Goal: Task Accomplishment & Management: Use online tool/utility

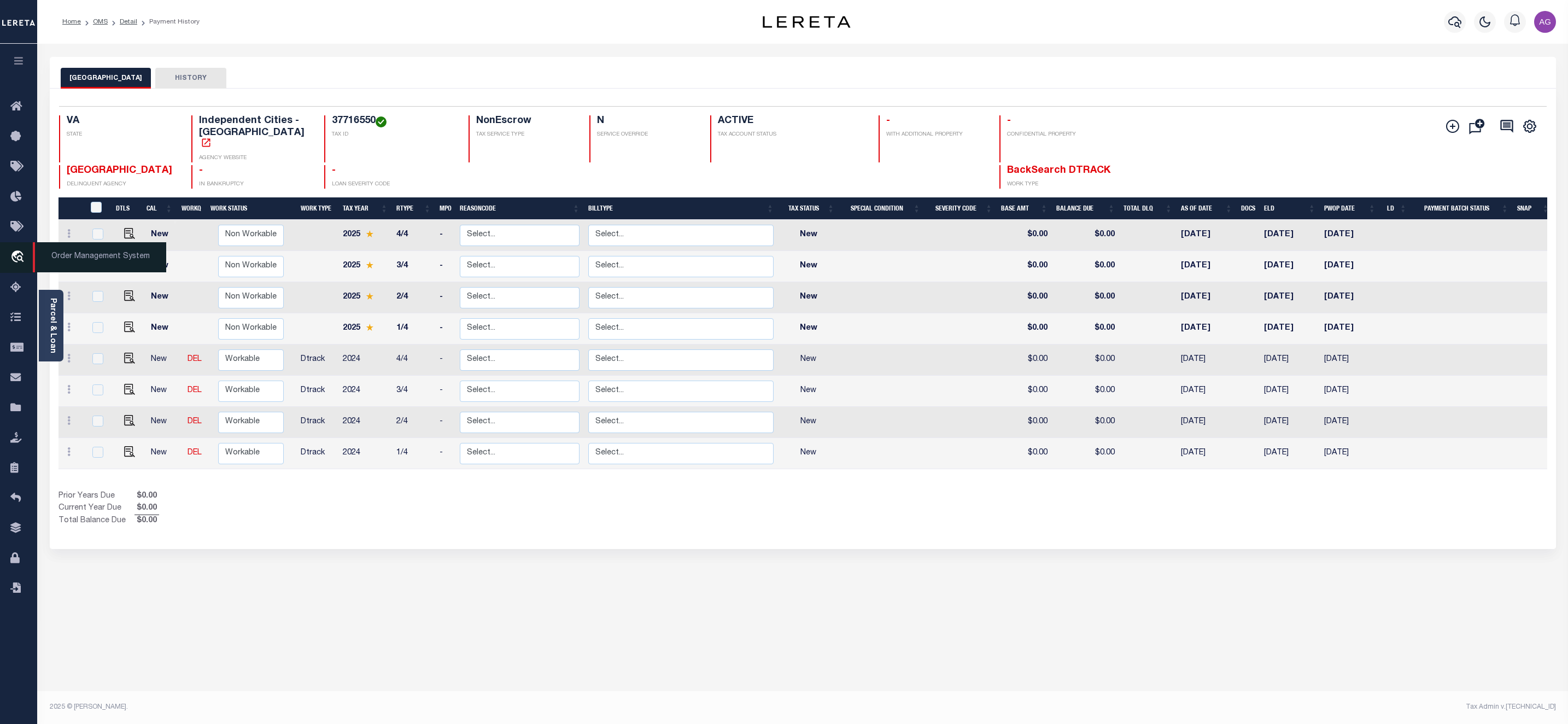
click at [65, 254] on span "Order Management System" at bounding box center [99, 257] width 134 height 30
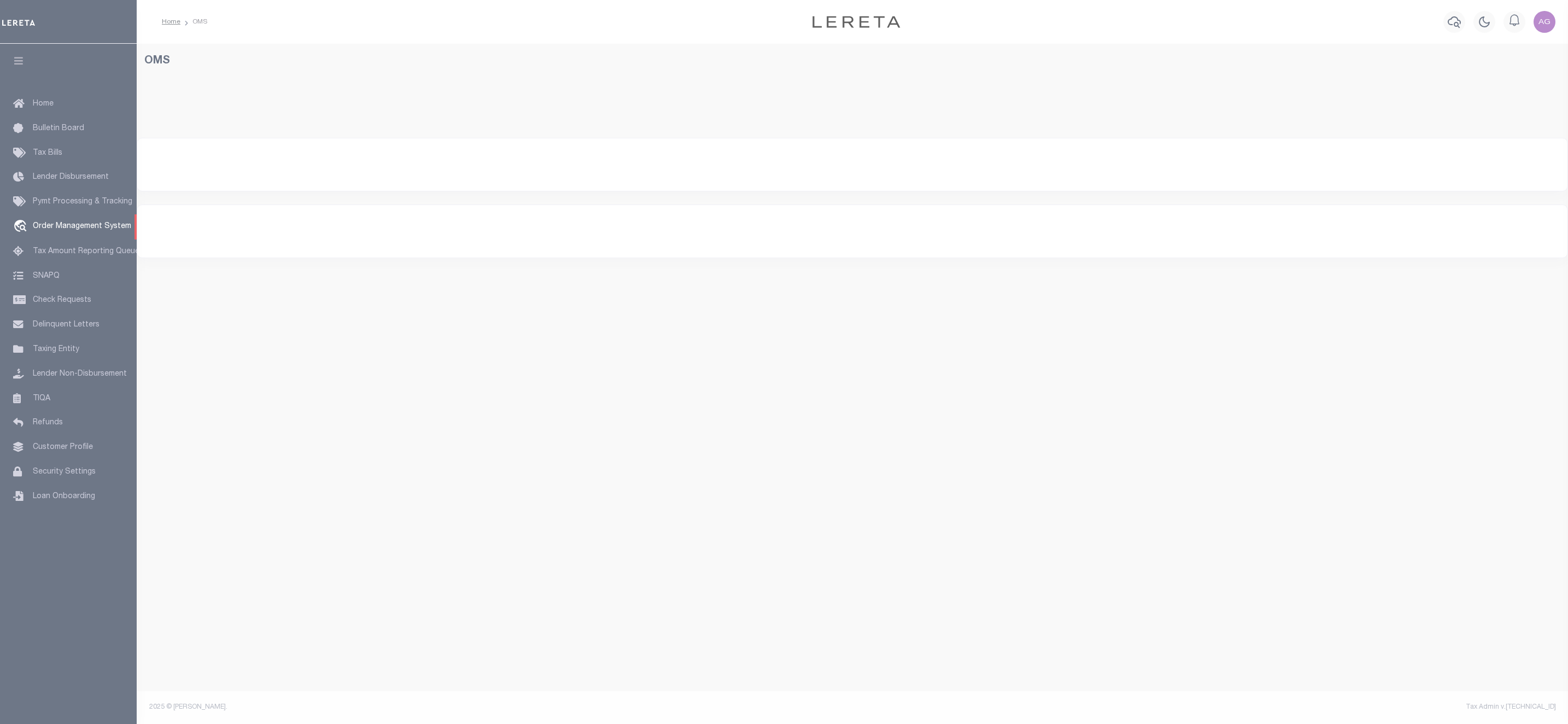
select select "200"
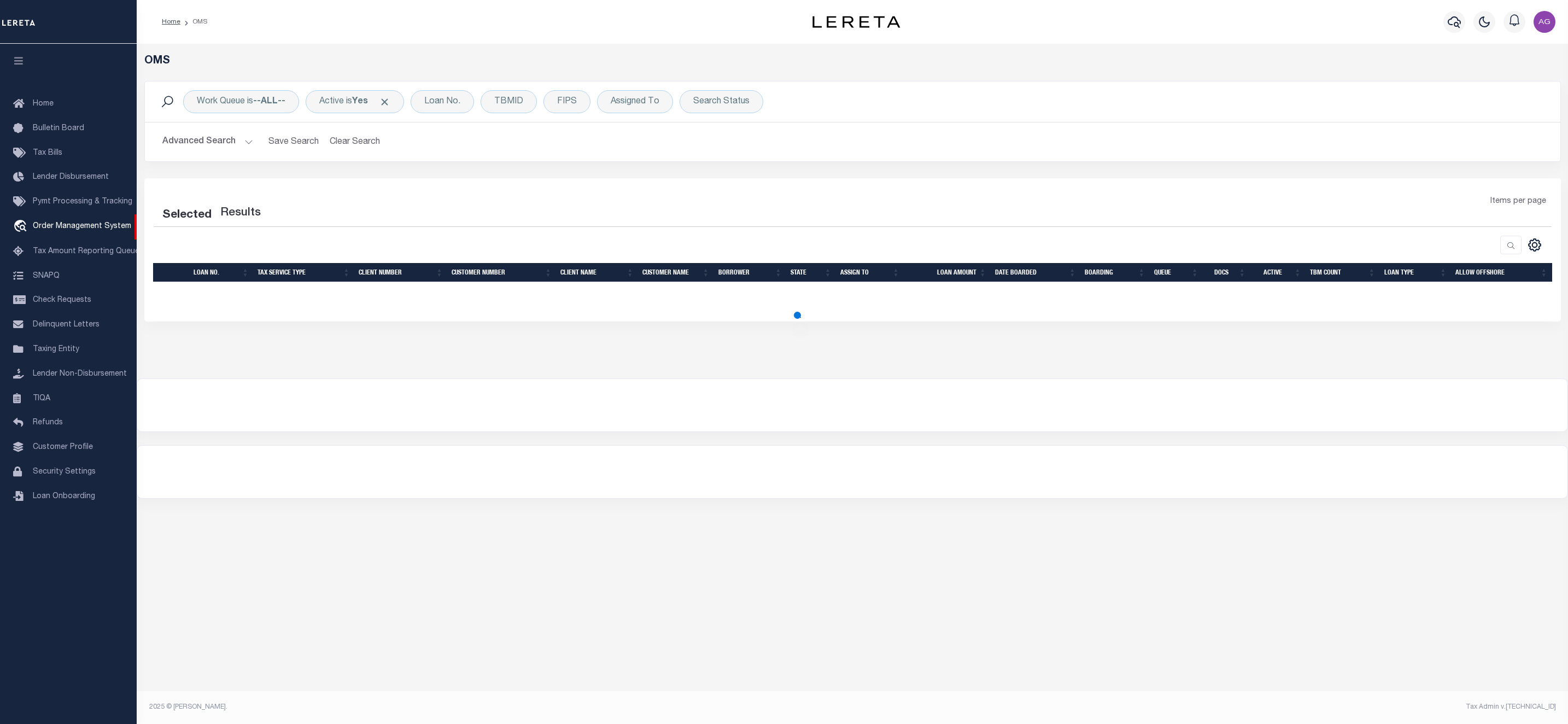
select select "200"
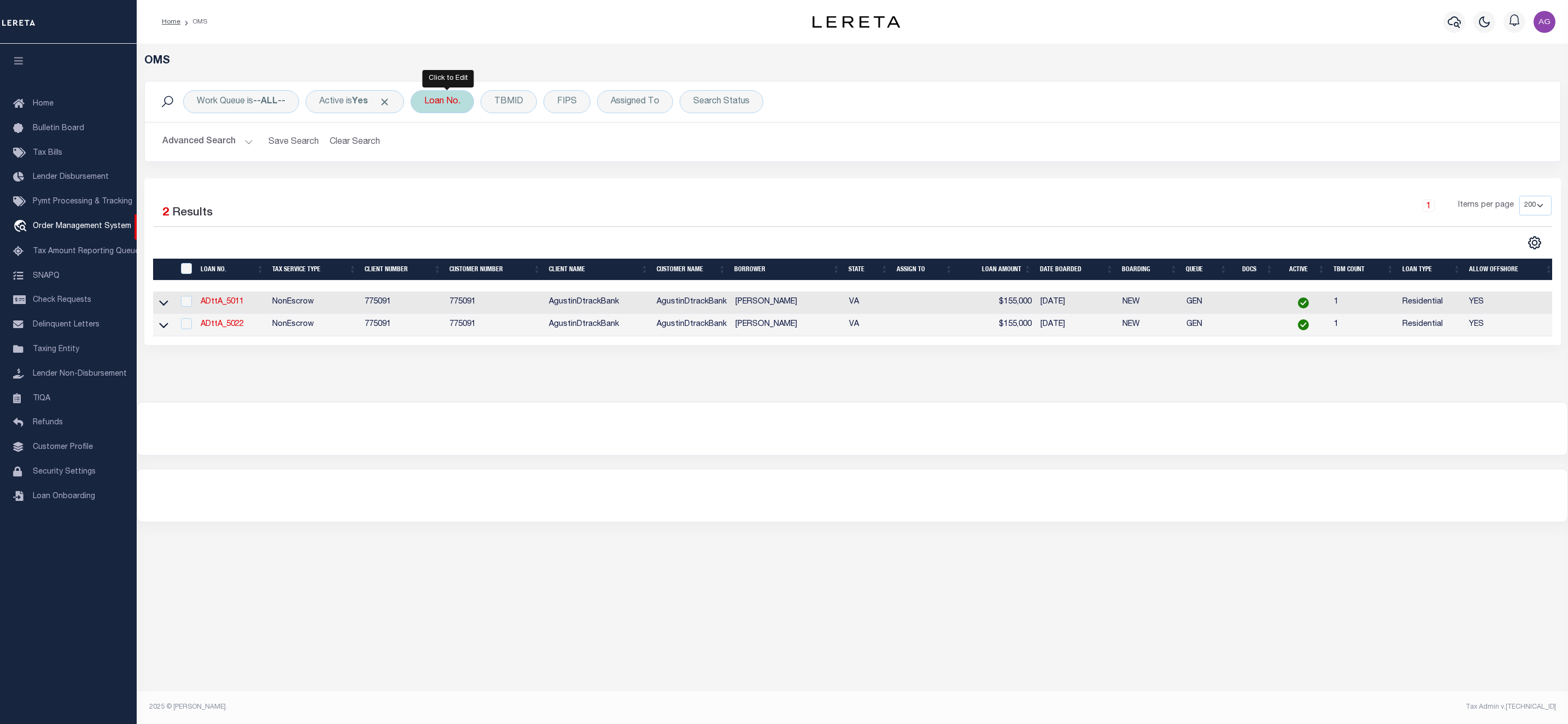
click at [432, 105] on div "Loan No." at bounding box center [442, 102] width 63 height 23
type input "2195010-152"
click at [562, 181] on input "Apply" at bounding box center [570, 178] width 32 height 18
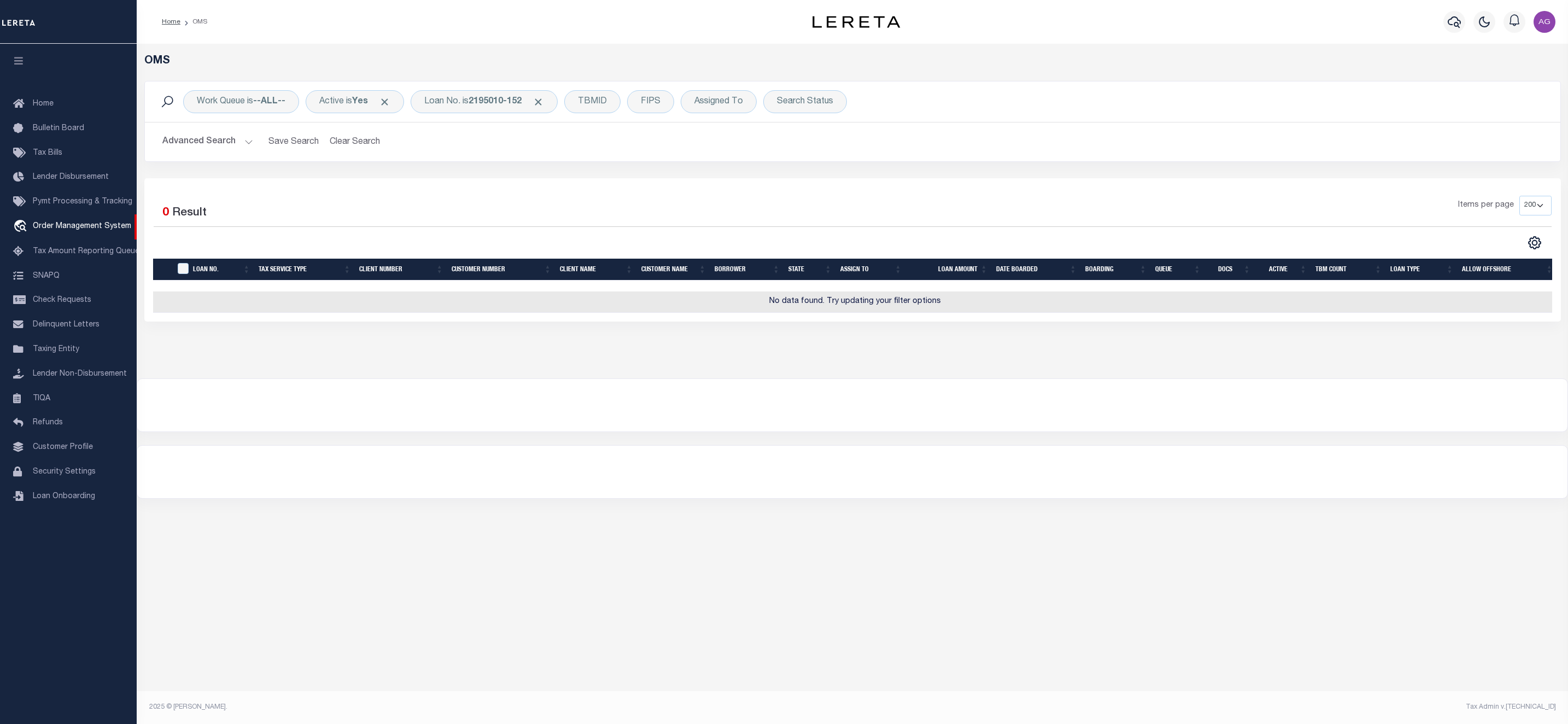
click at [189, 138] on button "Advanced Search" at bounding box center [208, 141] width 91 height 21
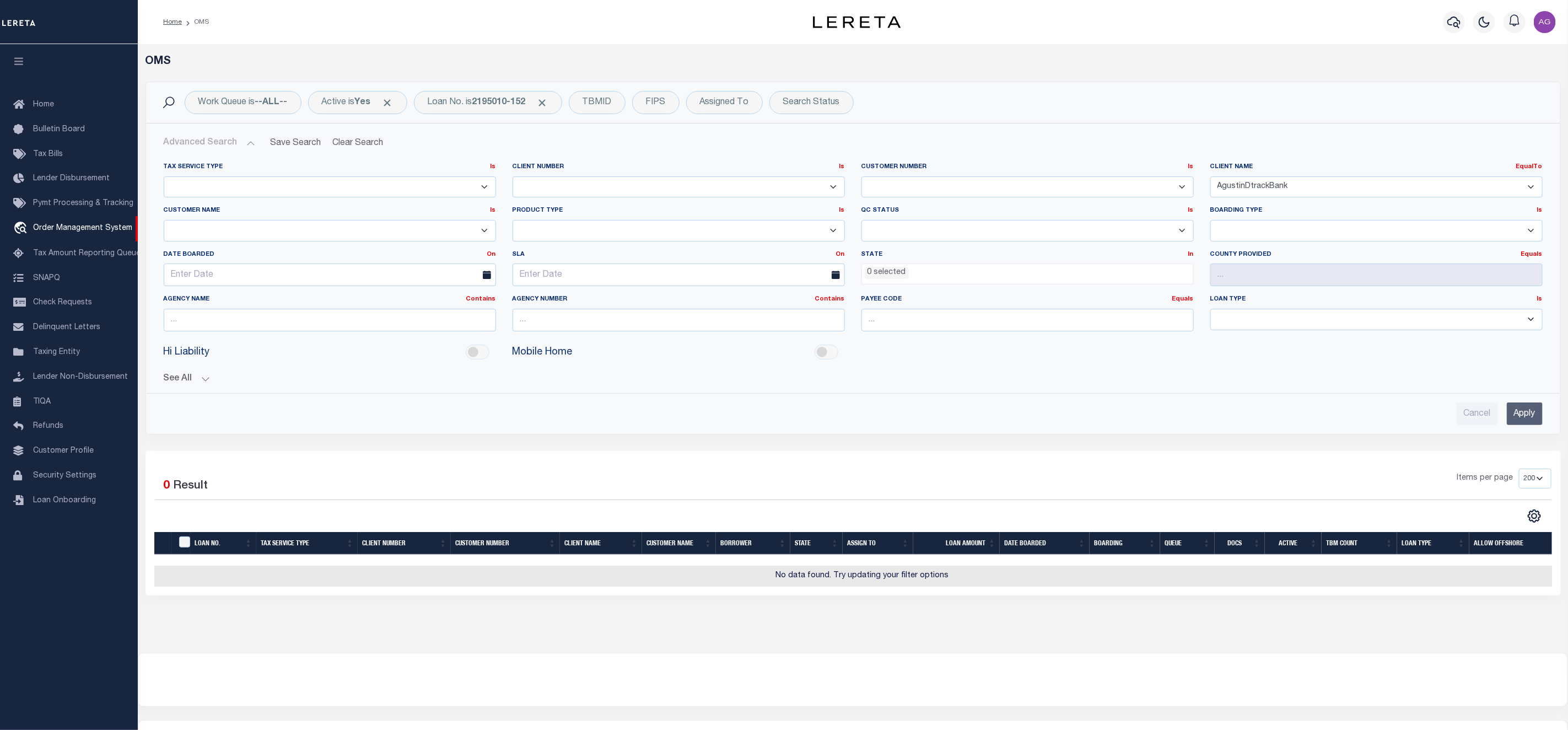
click at [1472, 197] on select "AB ABL Accumatch - Refunds AF AFCU AgustinADLQBank AgustinDtrackBank ALB ALL AN…" at bounding box center [1376, 187] width 332 height 21
select select
click at [1210, 177] on select "AB ABL Accumatch - Refunds AF AFCU AgustinADLQBank AgustinDtrackBank ALB ALL AN…" at bounding box center [1376, 187] width 332 height 21
click at [1524, 413] on input "Apply" at bounding box center [1524, 413] width 36 height 23
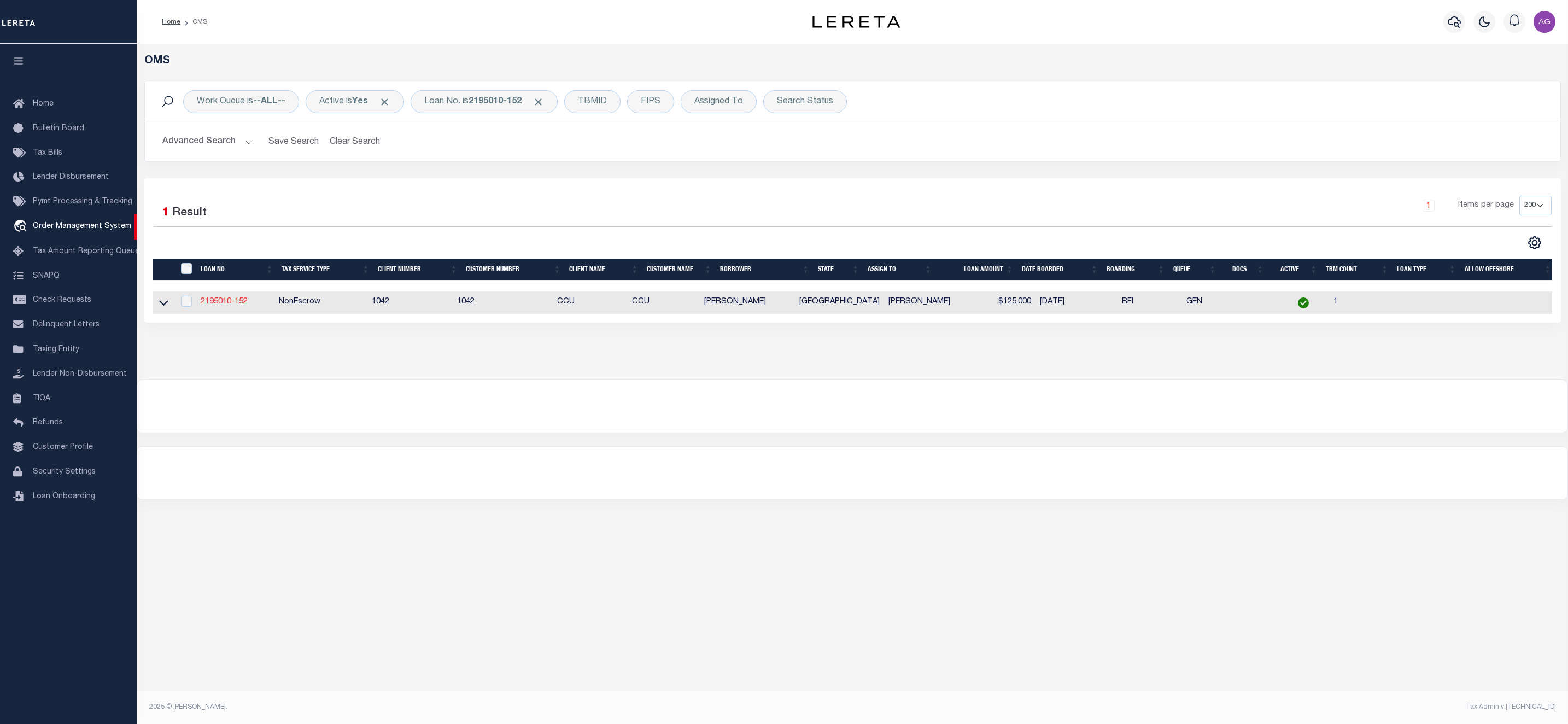
click at [234, 305] on link "2195010-152" at bounding box center [224, 302] width 47 height 8
type input "2195010-152"
type input "[PERSON_NAME]"
select select
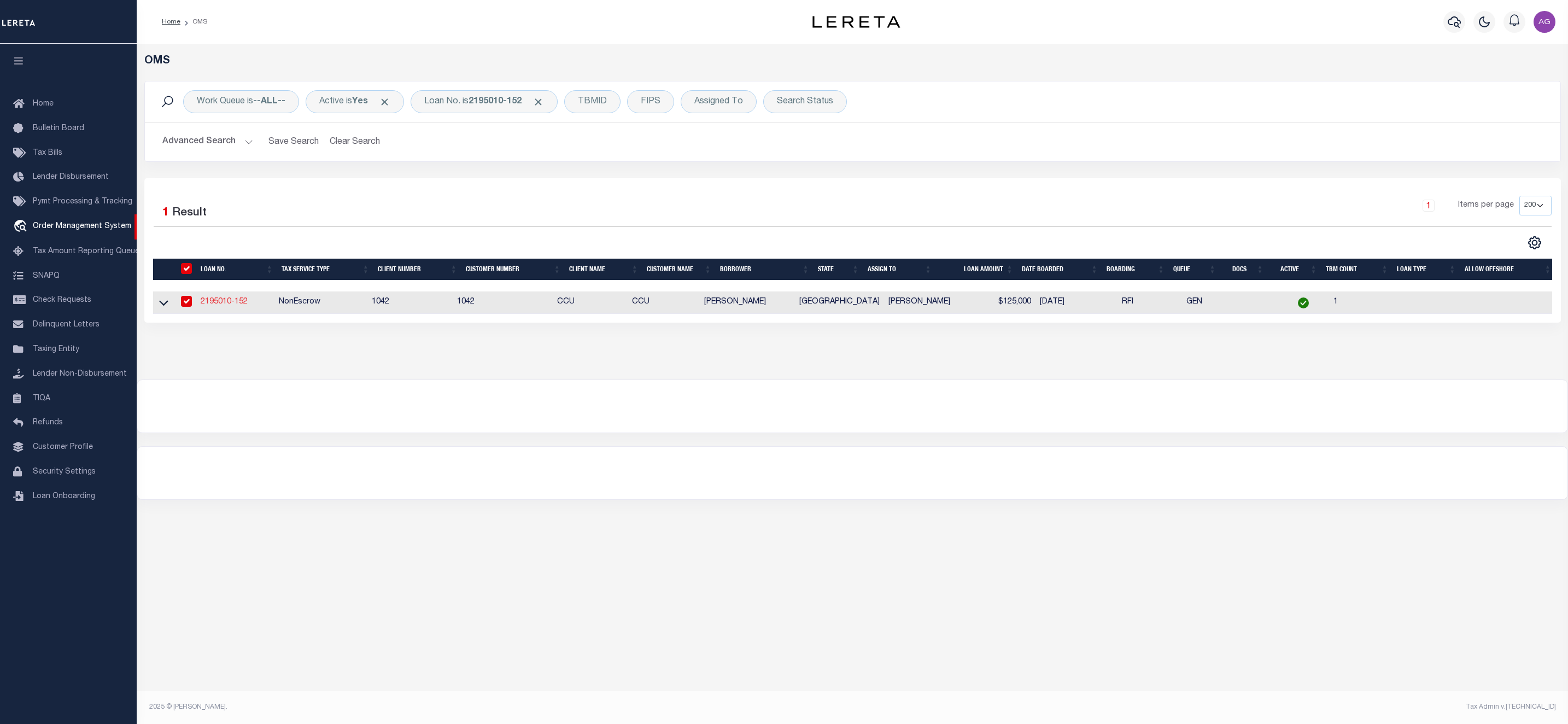
select select "10"
select select "NonEscrow"
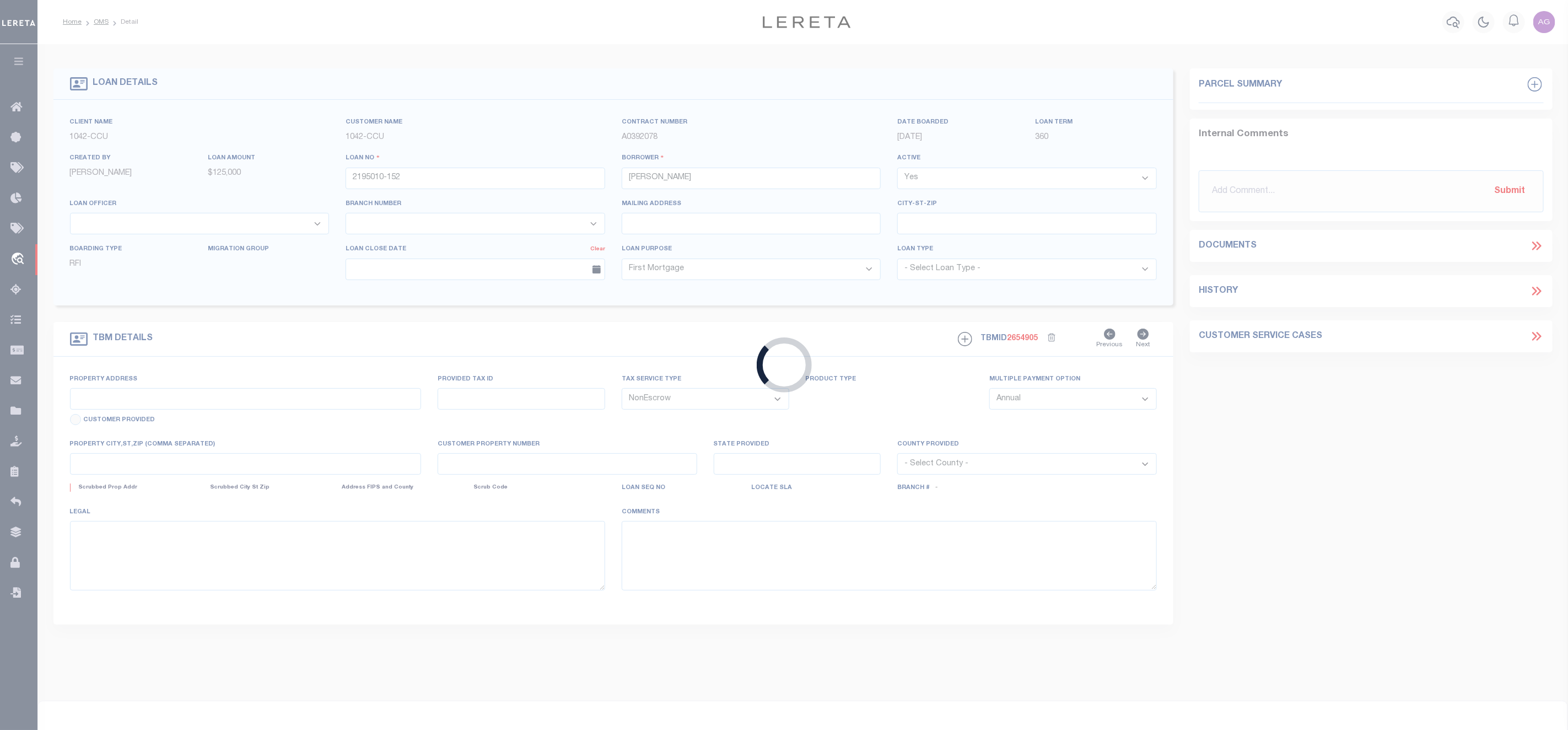
select select "4338"
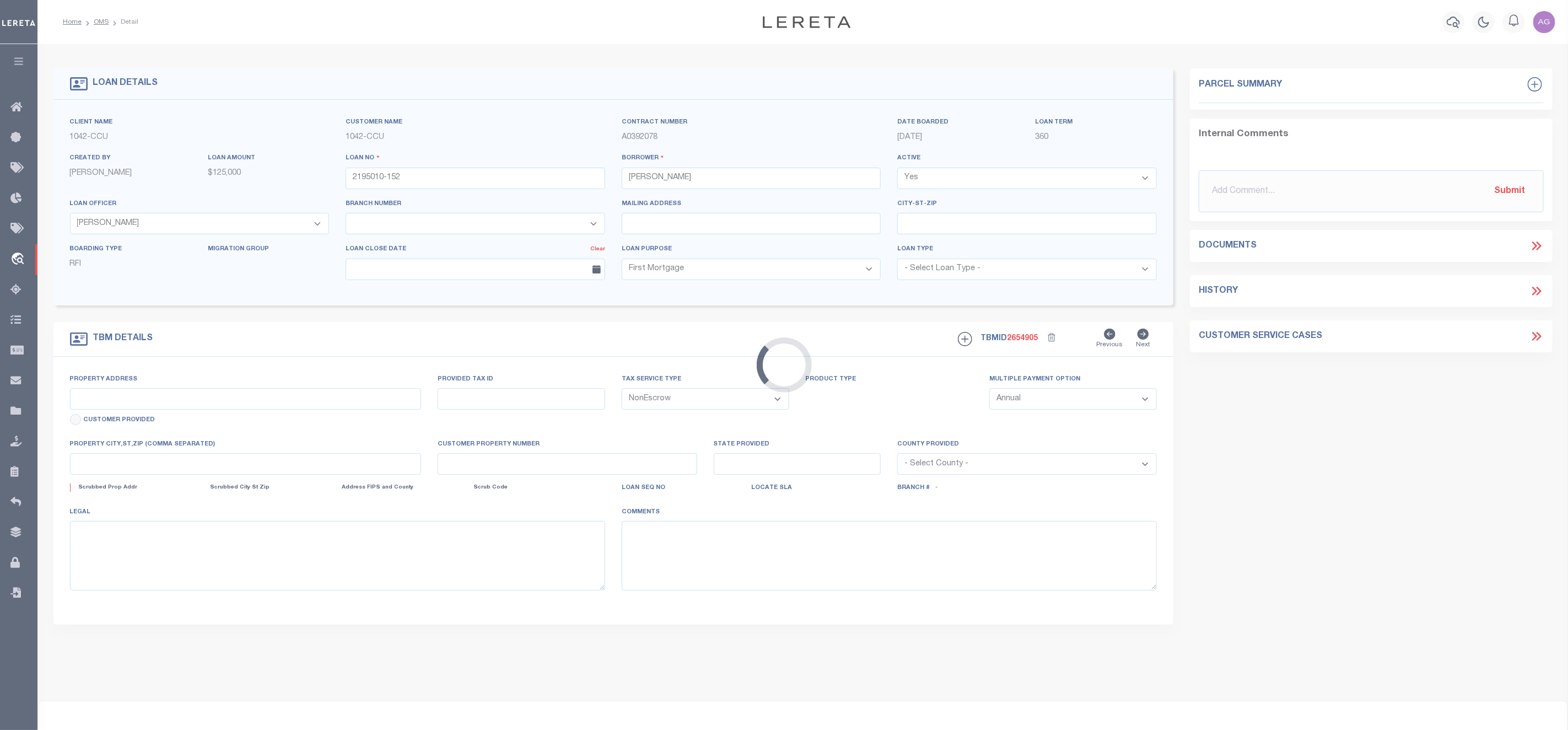
type input "[STREET_ADDRESS]"
select select
type input "[GEOGRAPHIC_DATA] TX 75137"
type input "[GEOGRAPHIC_DATA]"
select select
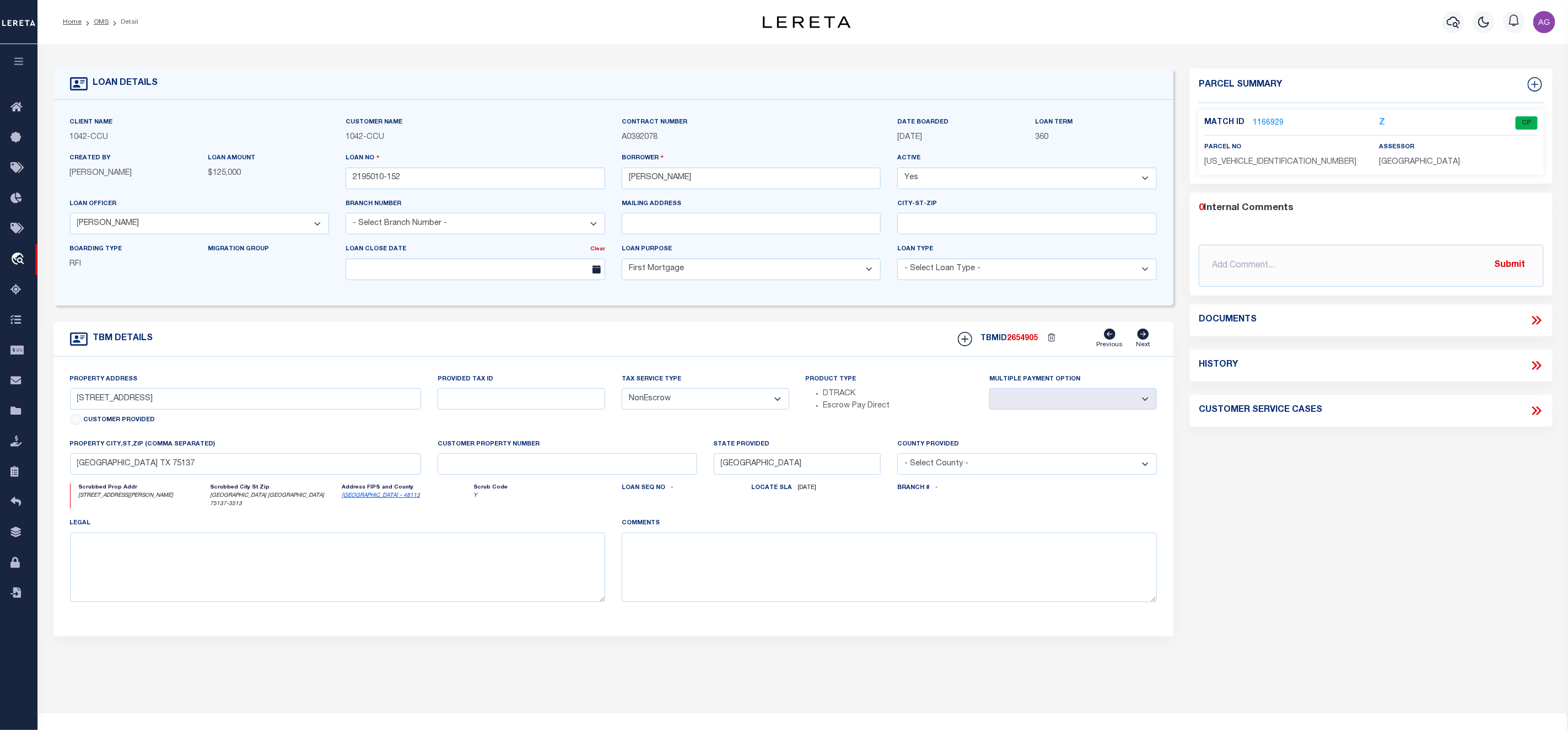
click at [1270, 124] on link "1166929" at bounding box center [1268, 124] width 31 height 12
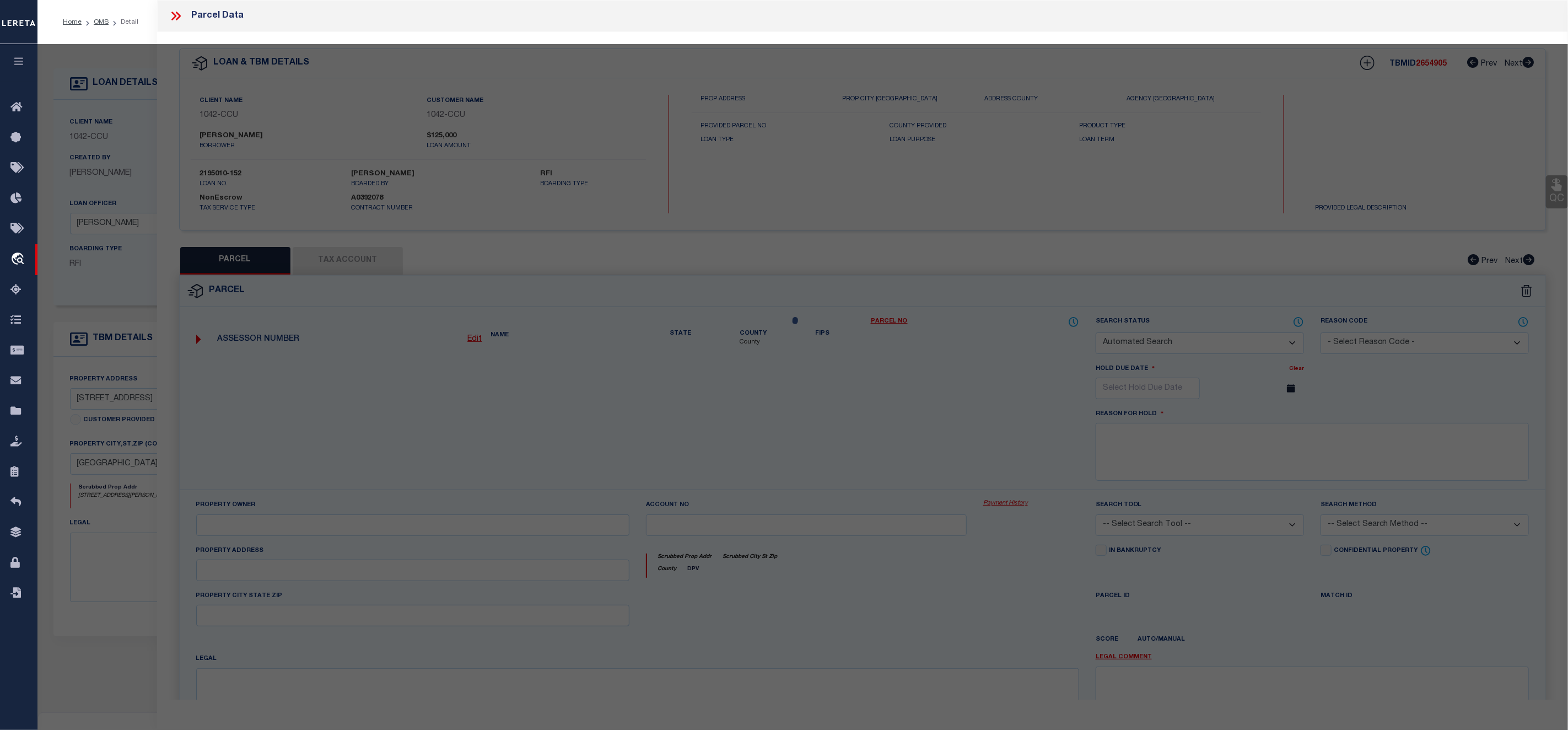
checkbox input "false"
select select "CP"
type input "RUBEN GARCIA"
select select
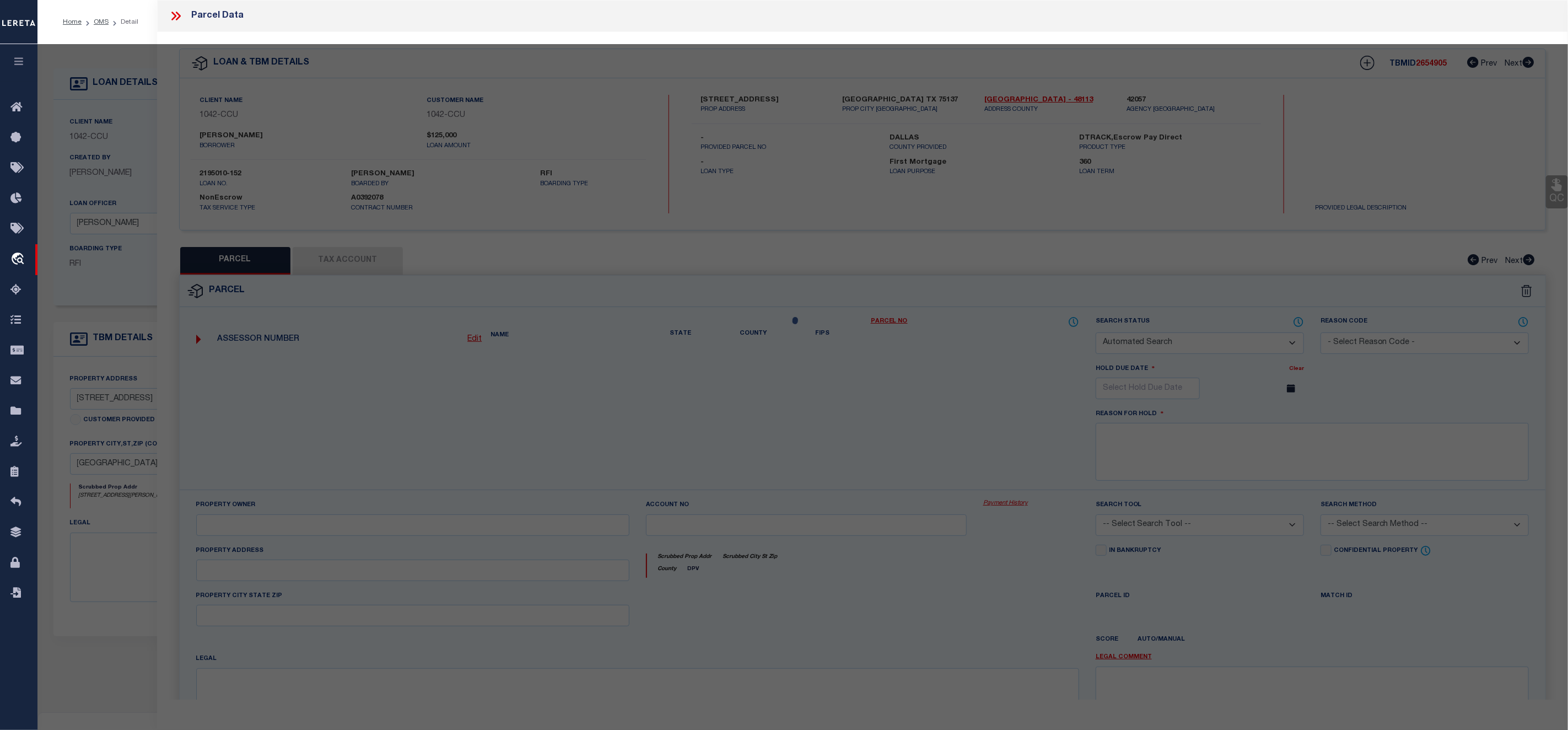
type input "1102 HEATHER WOOD DR"
checkbox input "false"
type input "DUNCANVILLE TX 75137"
type textarea "WILLOW RUN PH 1 BLK B LOT 1"
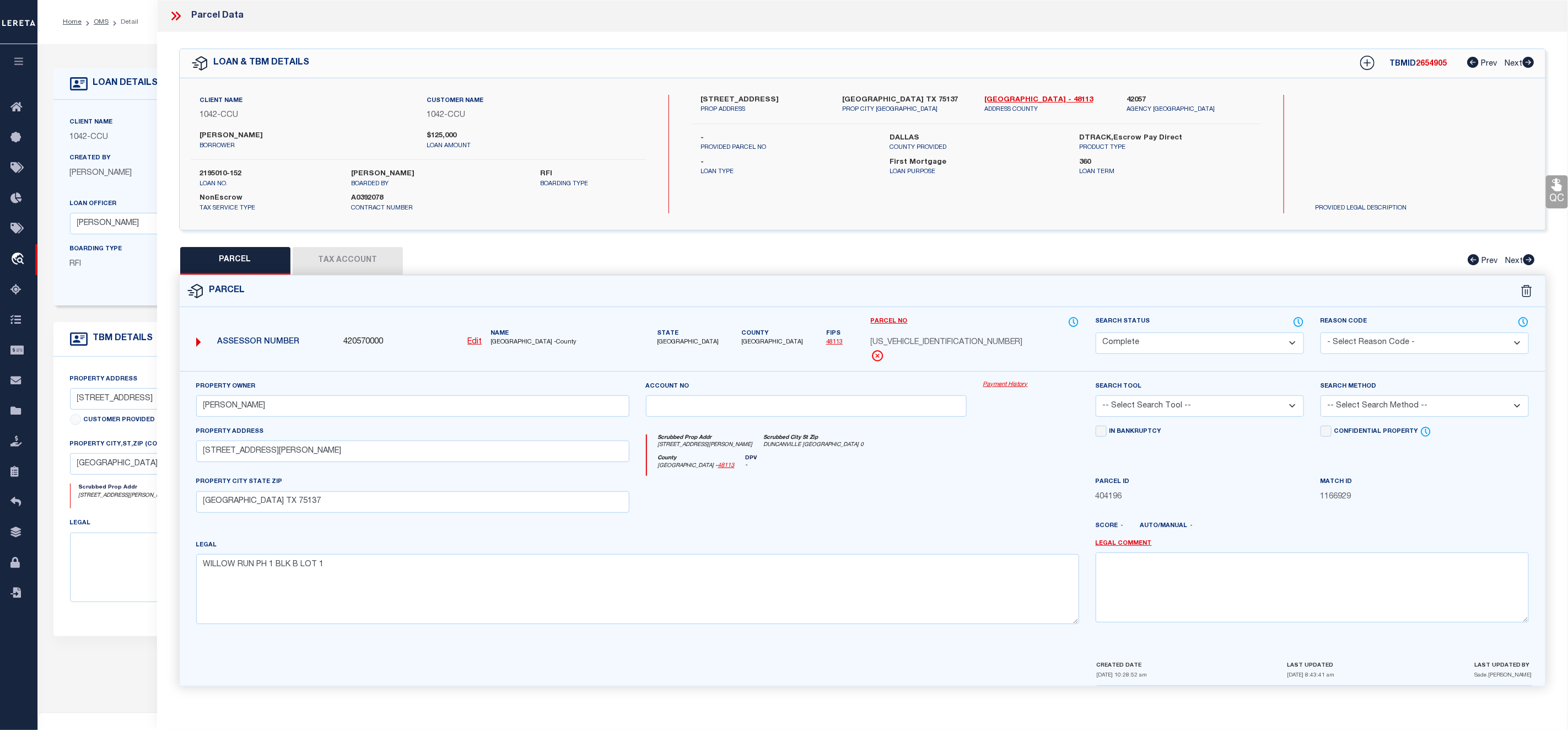
click at [1000, 383] on link "Payment History" at bounding box center [1030, 385] width 96 height 10
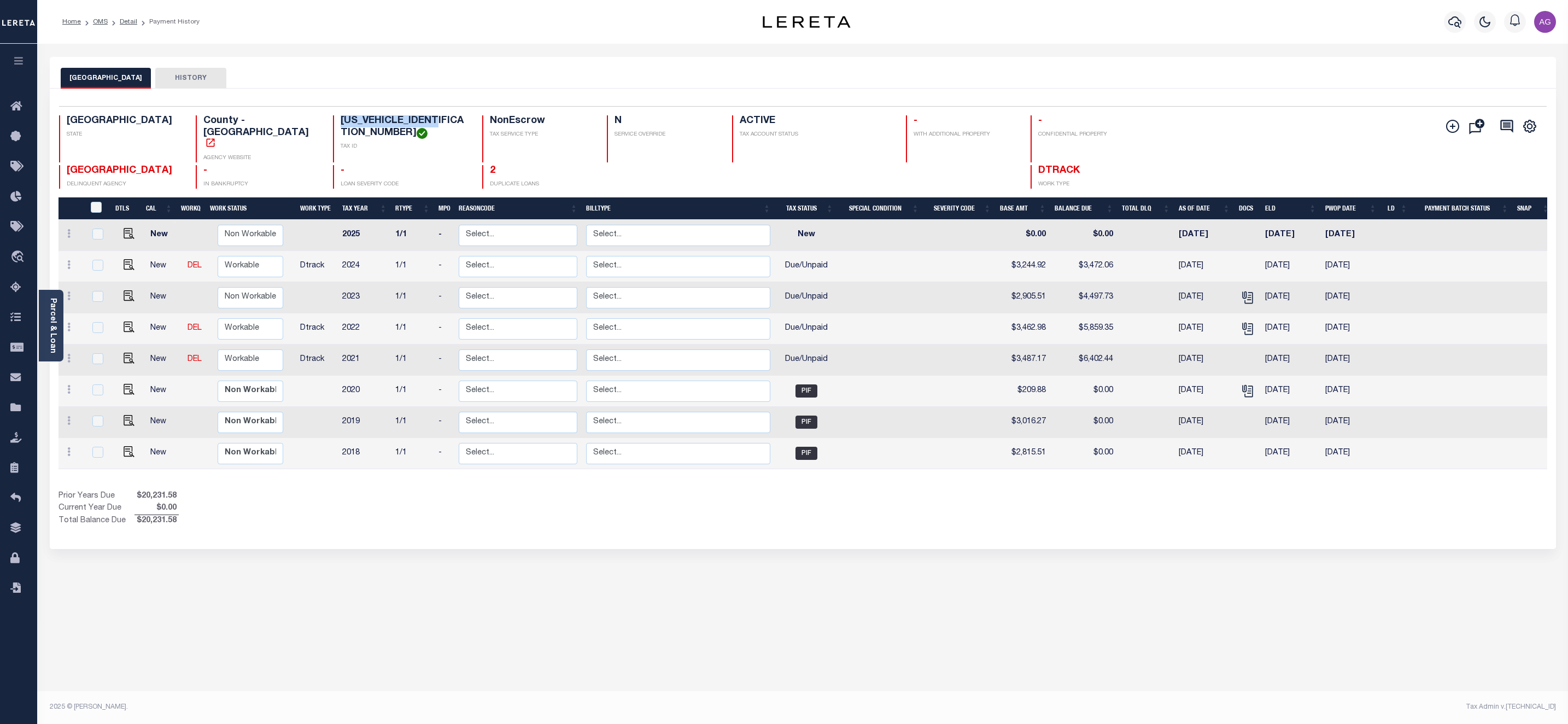
drag, startPoint x: 307, startPoint y: 123, endPoint x: 399, endPoint y: 121, distance: 92.0
click at [399, 121] on h4 "221507500B0010000" at bounding box center [404, 127] width 128 height 23
copy h4 "221507500B0010000"
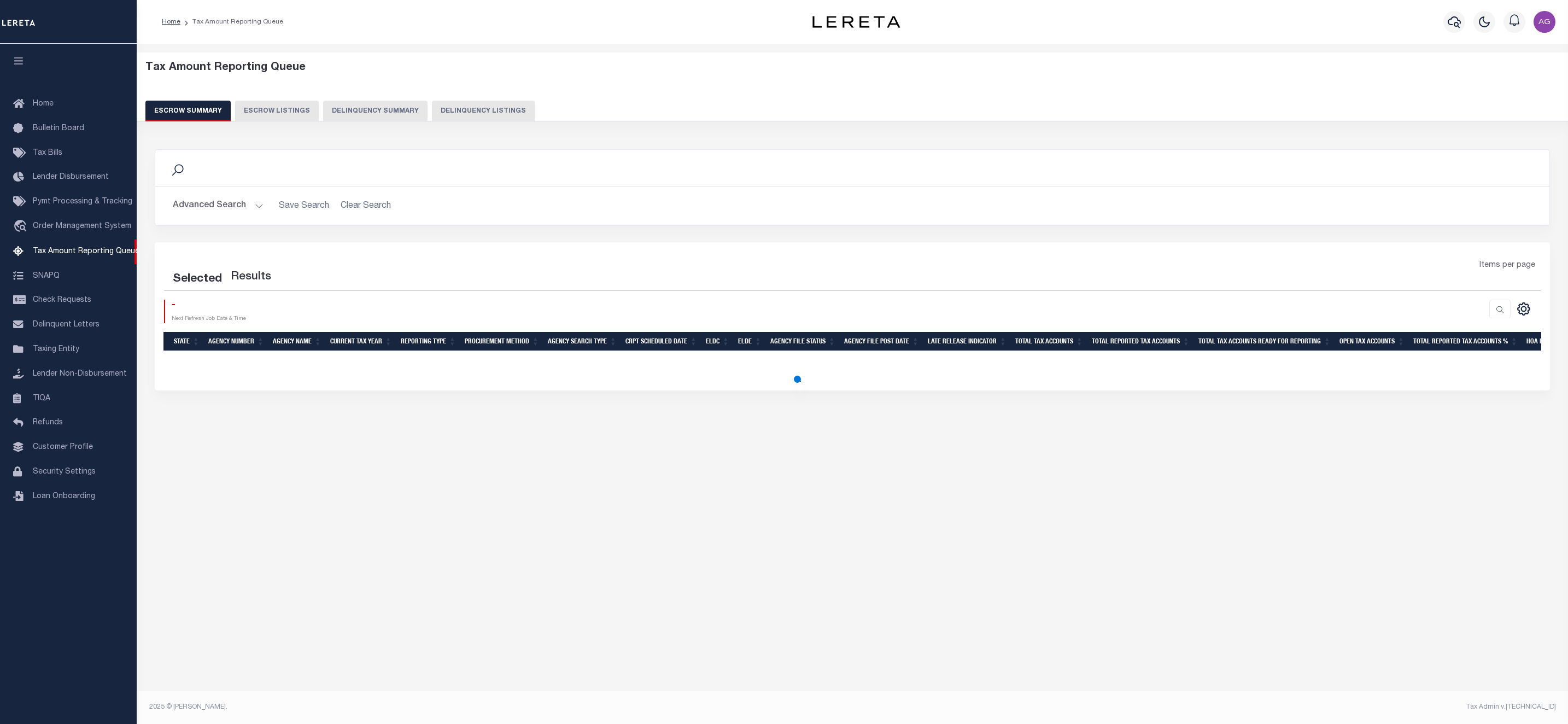
select select "100"
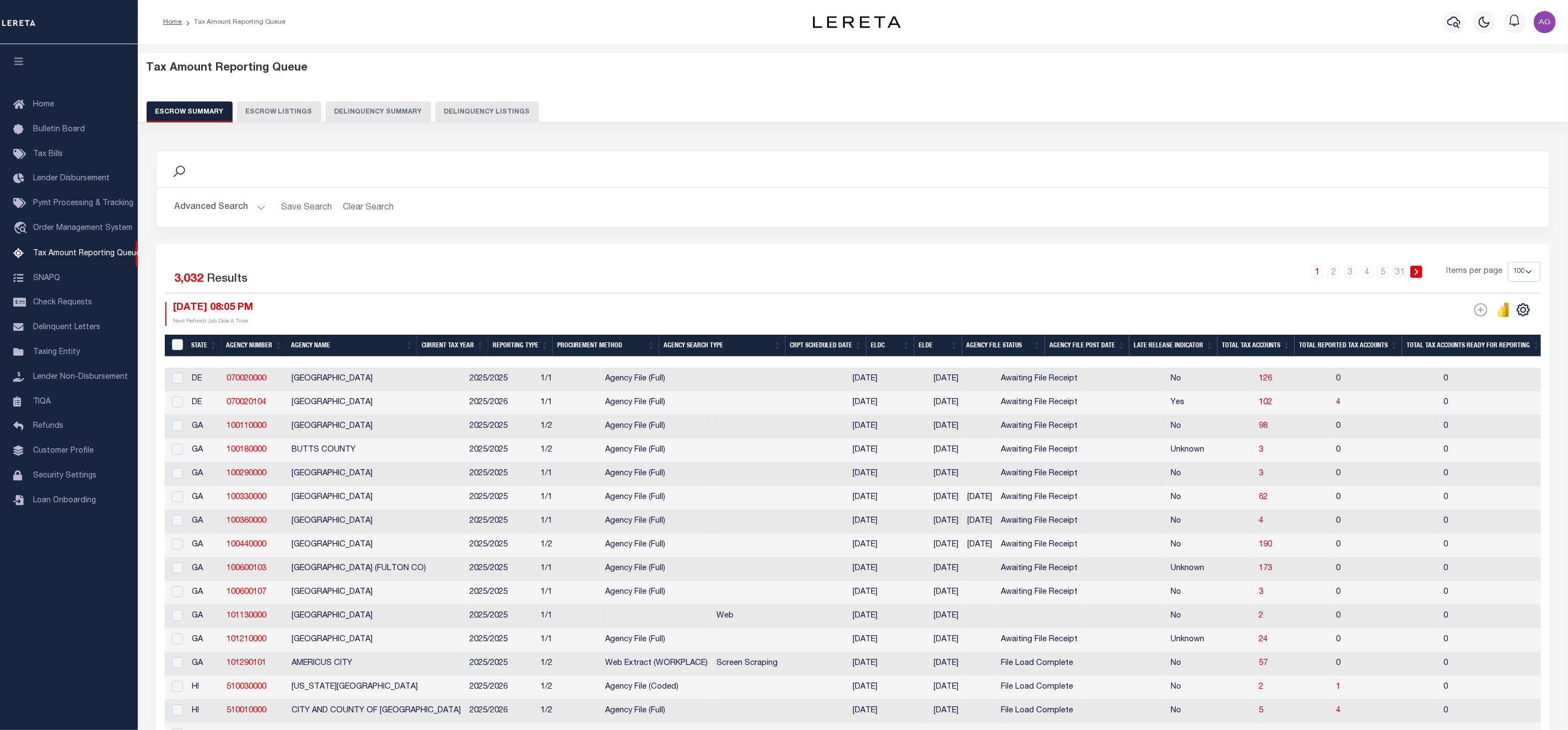
click at [459, 106] on button "Delinquency Listings" at bounding box center [487, 112] width 104 height 21
select select "100"
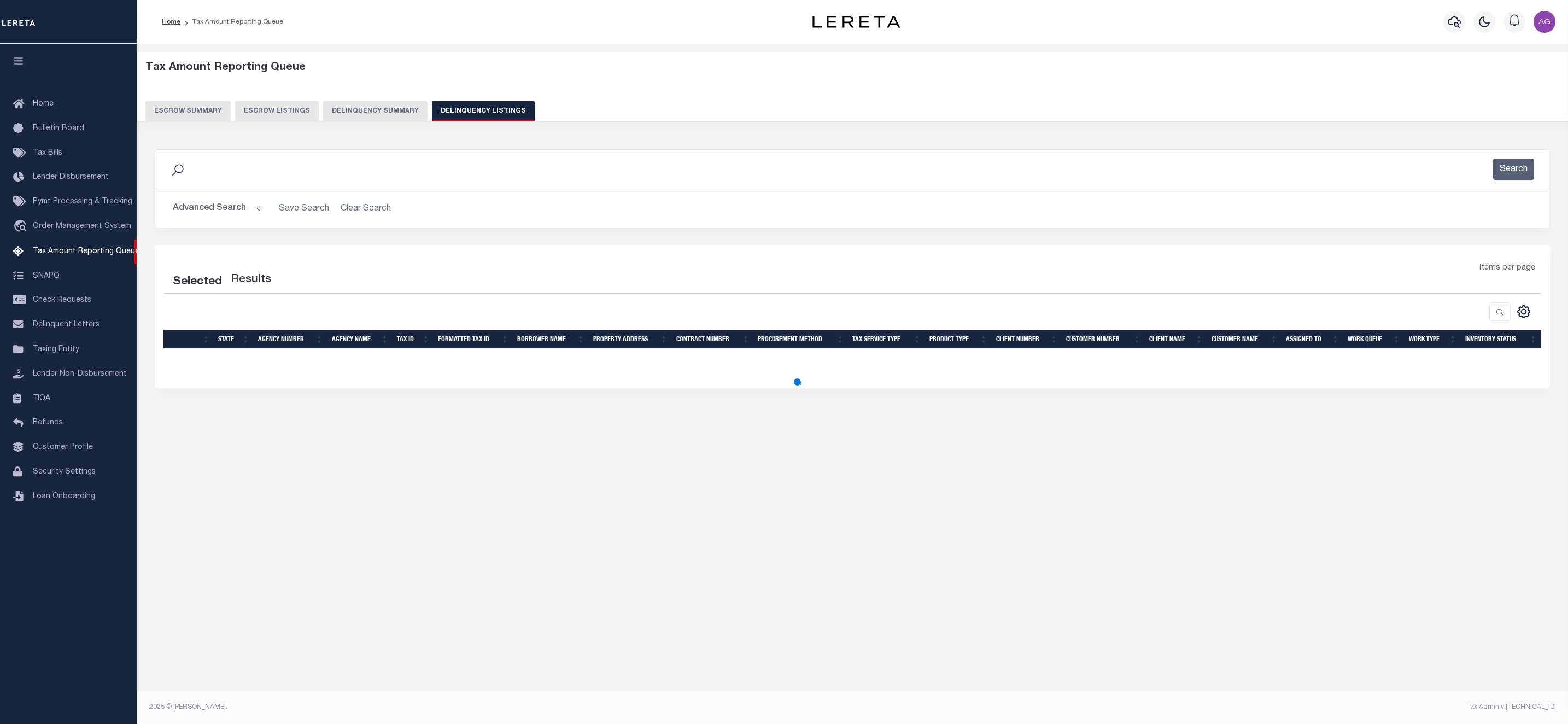
click at [214, 212] on button "Advanced Search" at bounding box center [218, 208] width 91 height 21
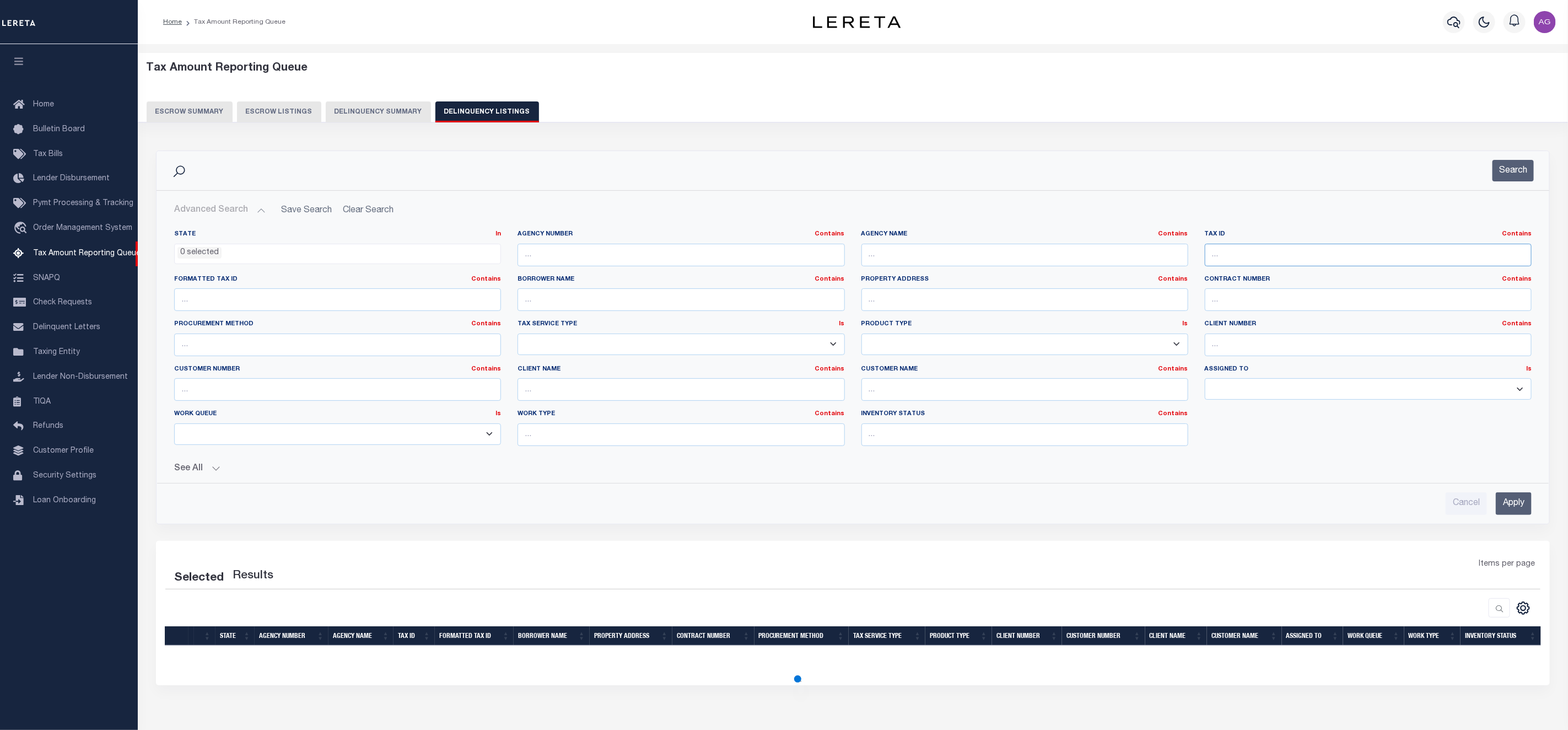
paste input "221507500B0010000"
click at [1242, 254] on input "text" at bounding box center [1368, 255] width 327 height 23
type input "221507500B0010000"
click at [1523, 503] on input "Apply" at bounding box center [1513, 503] width 36 height 23
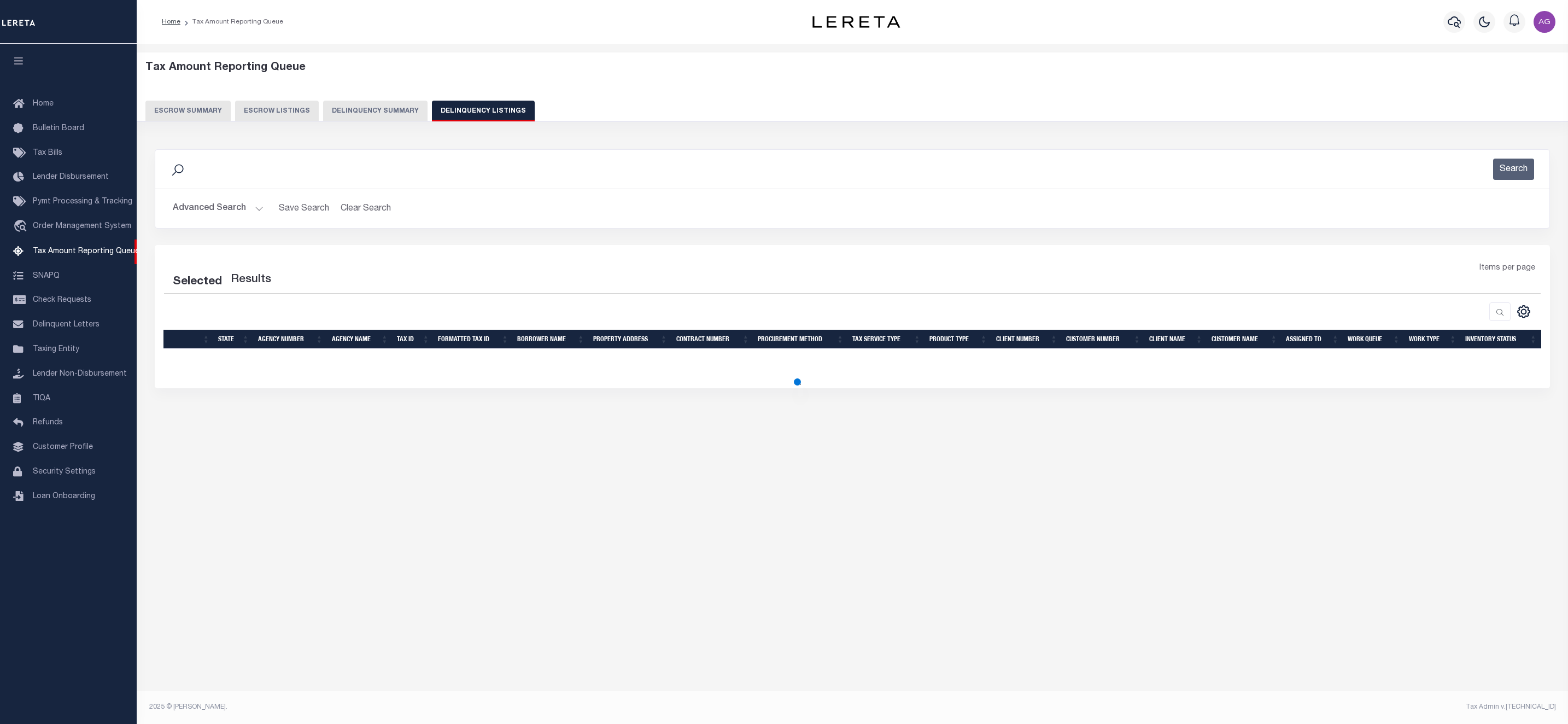
select select "100"
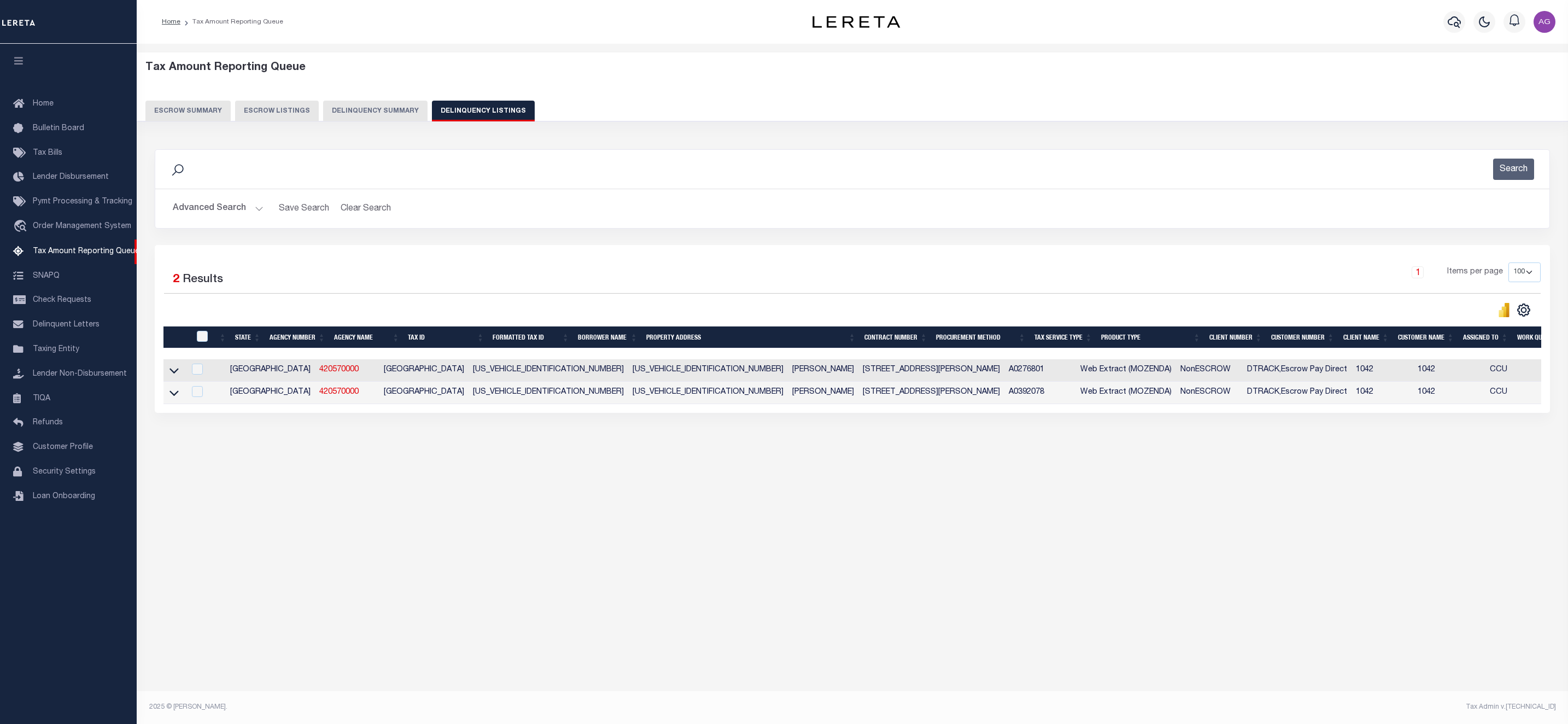
click at [173, 404] on td at bounding box center [173, 392] width 21 height 22
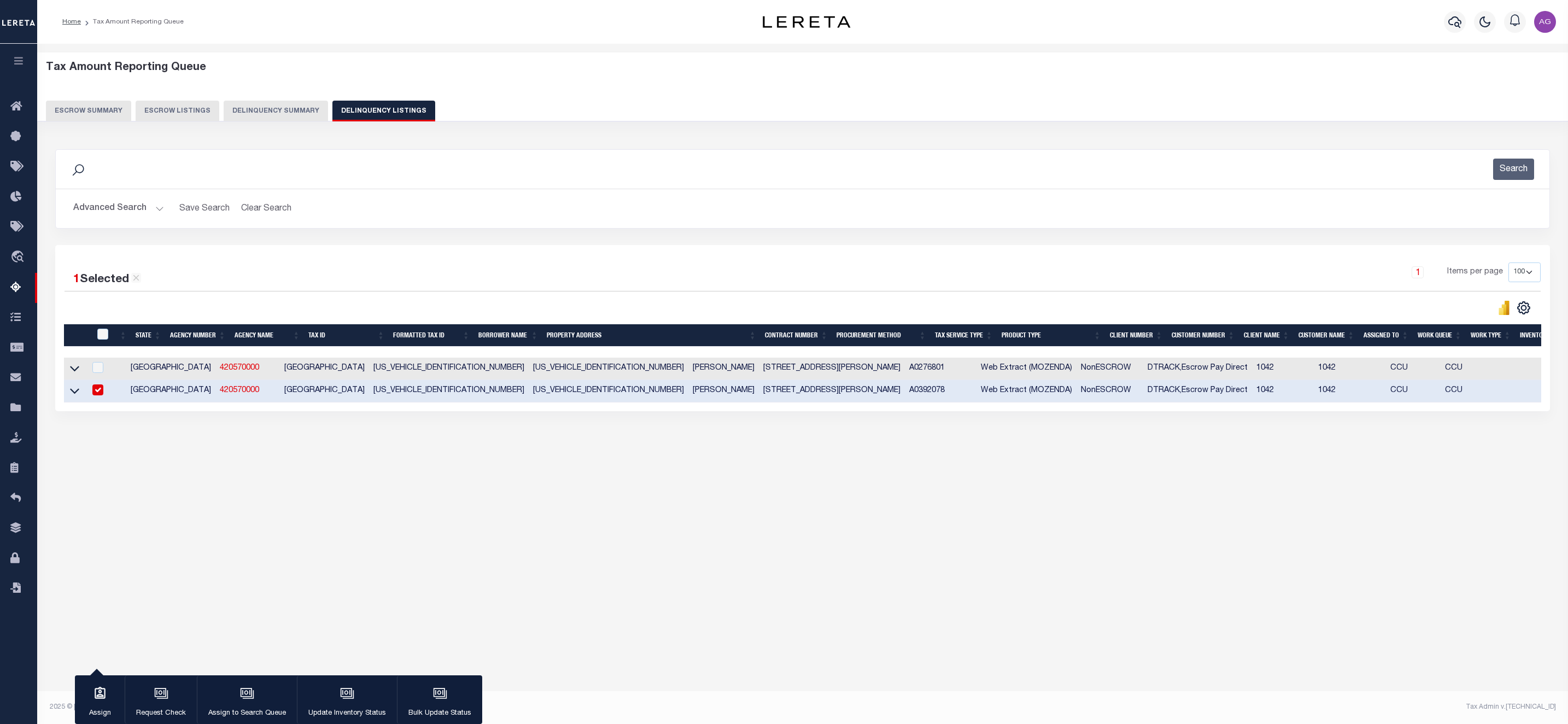
click at [97, 395] on input "checkbox" at bounding box center [97, 390] width 11 height 11
checkbox input "false"
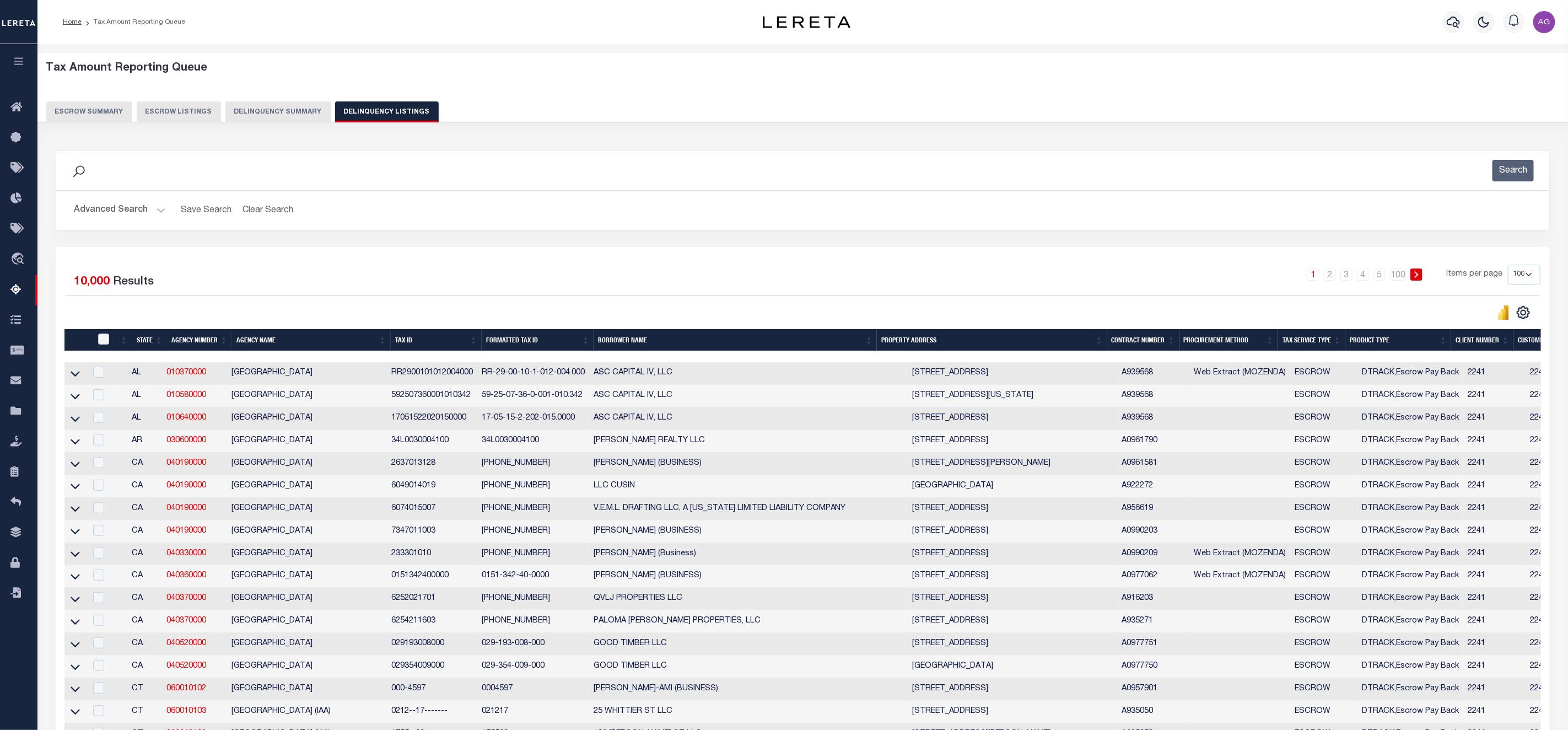
click at [69, 399] on link at bounding box center [75, 395] width 12 height 8
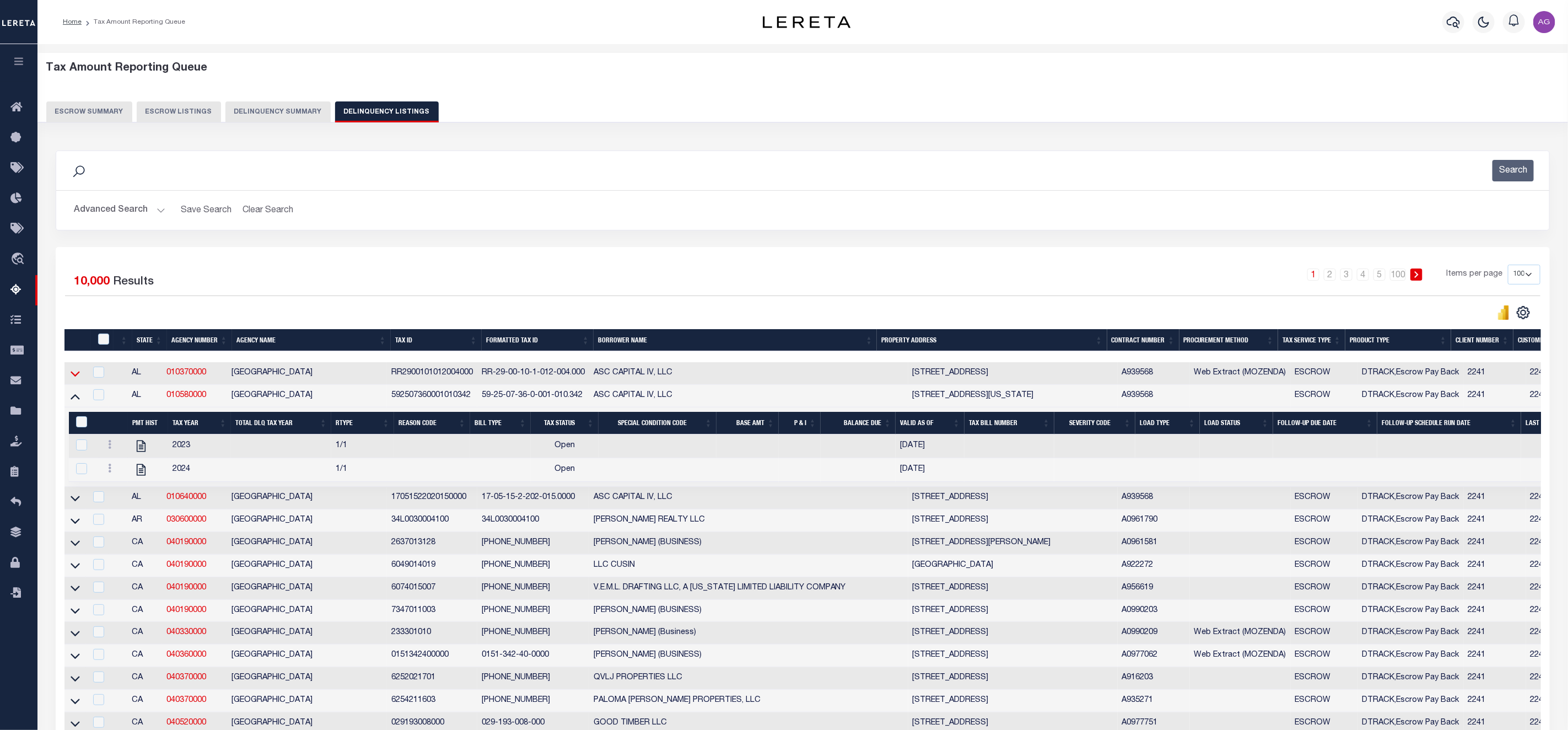
click at [76, 375] on icon at bounding box center [75, 374] width 10 height 12
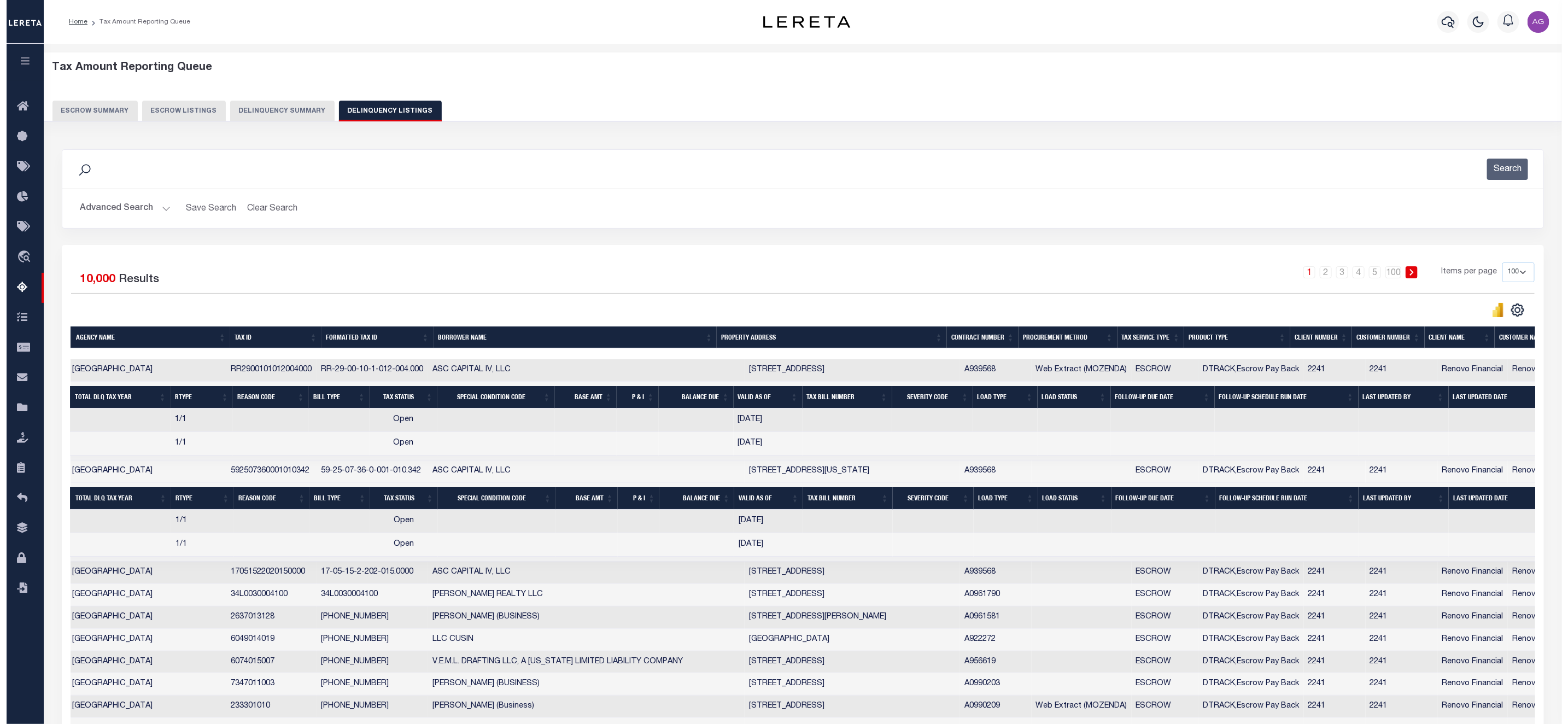
scroll to position [0, 185]
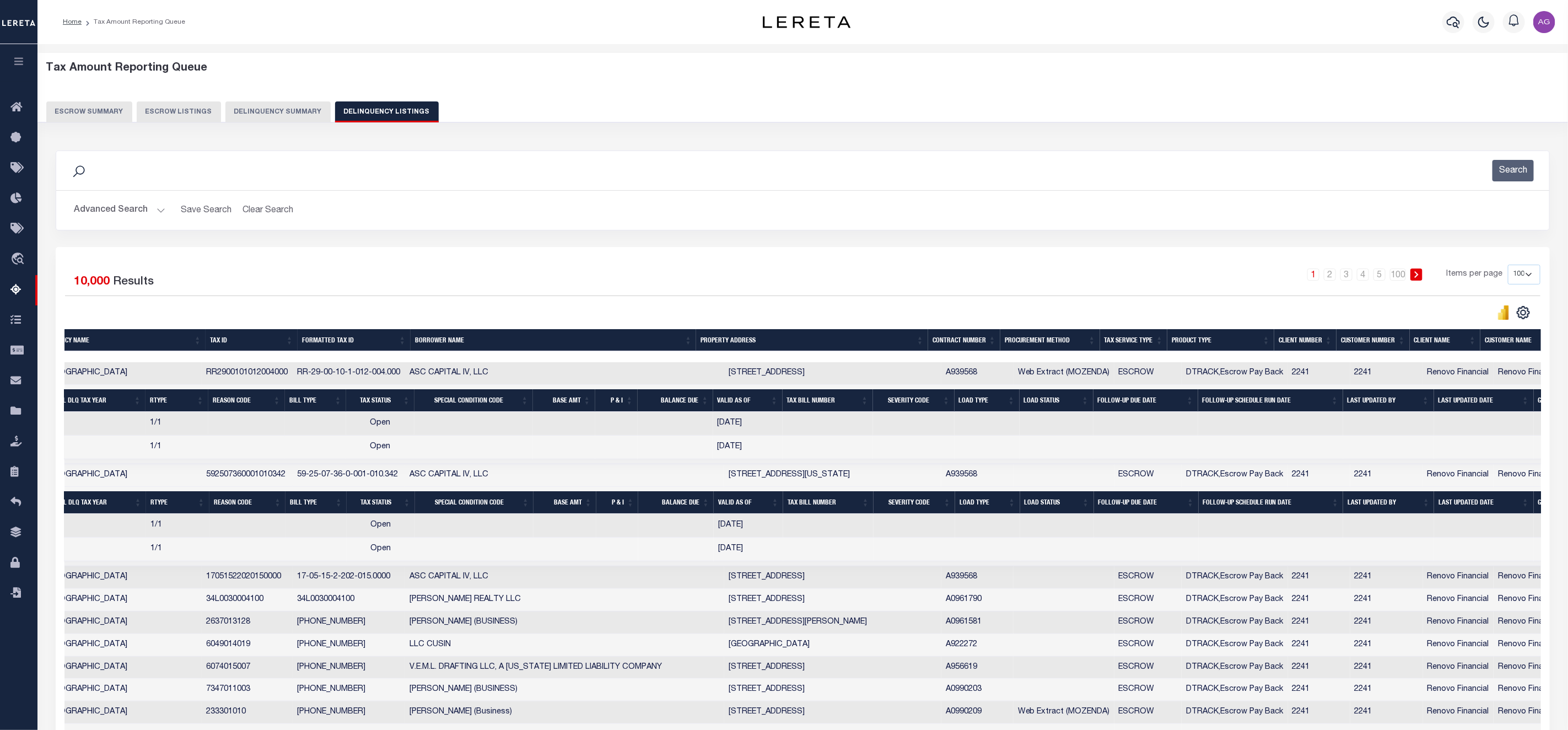
click at [127, 212] on button "Advanced Search" at bounding box center [119, 210] width 91 height 21
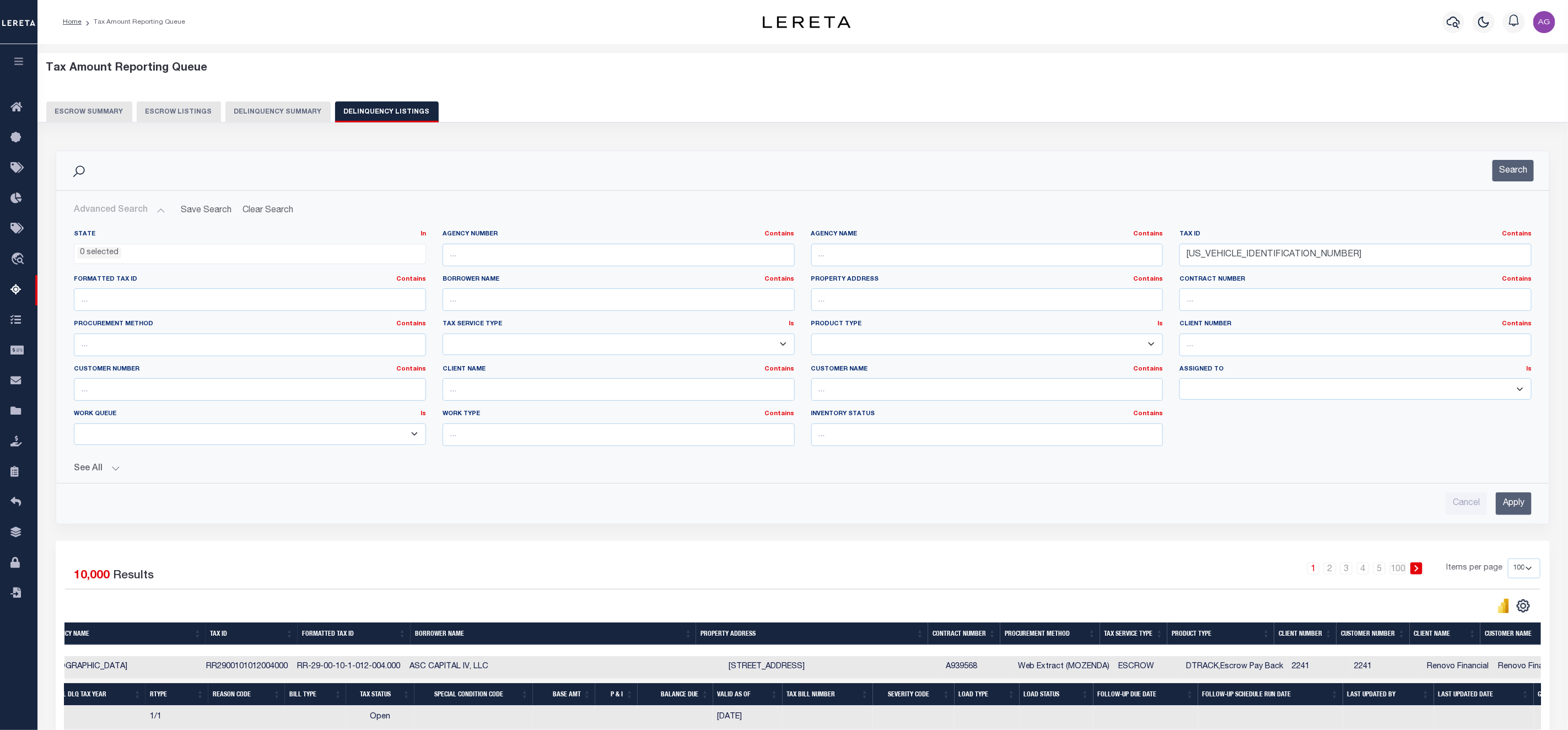
click at [1513, 503] on input "Apply" at bounding box center [1513, 503] width 36 height 23
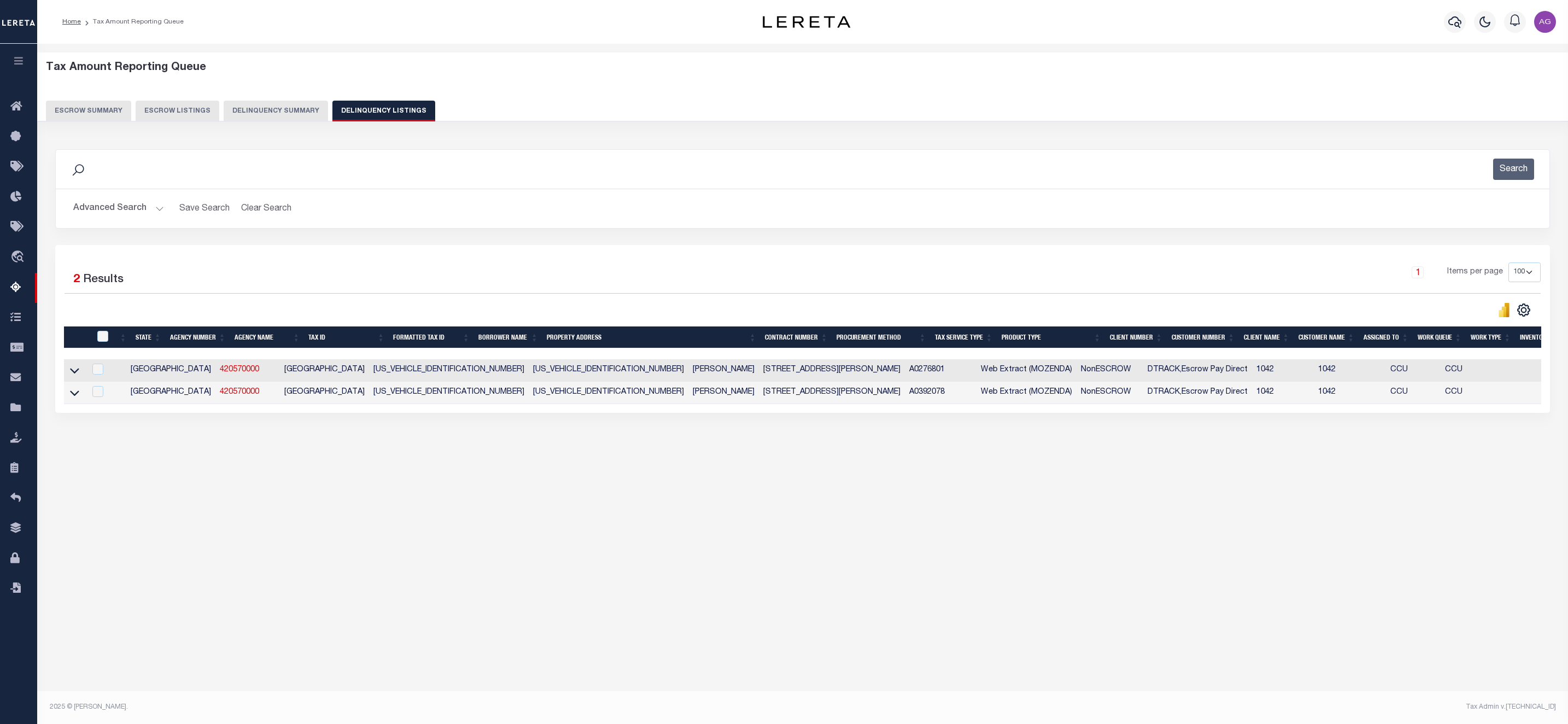
scroll to position [0, 0]
click at [74, 398] on icon at bounding box center [74, 393] width 9 height 12
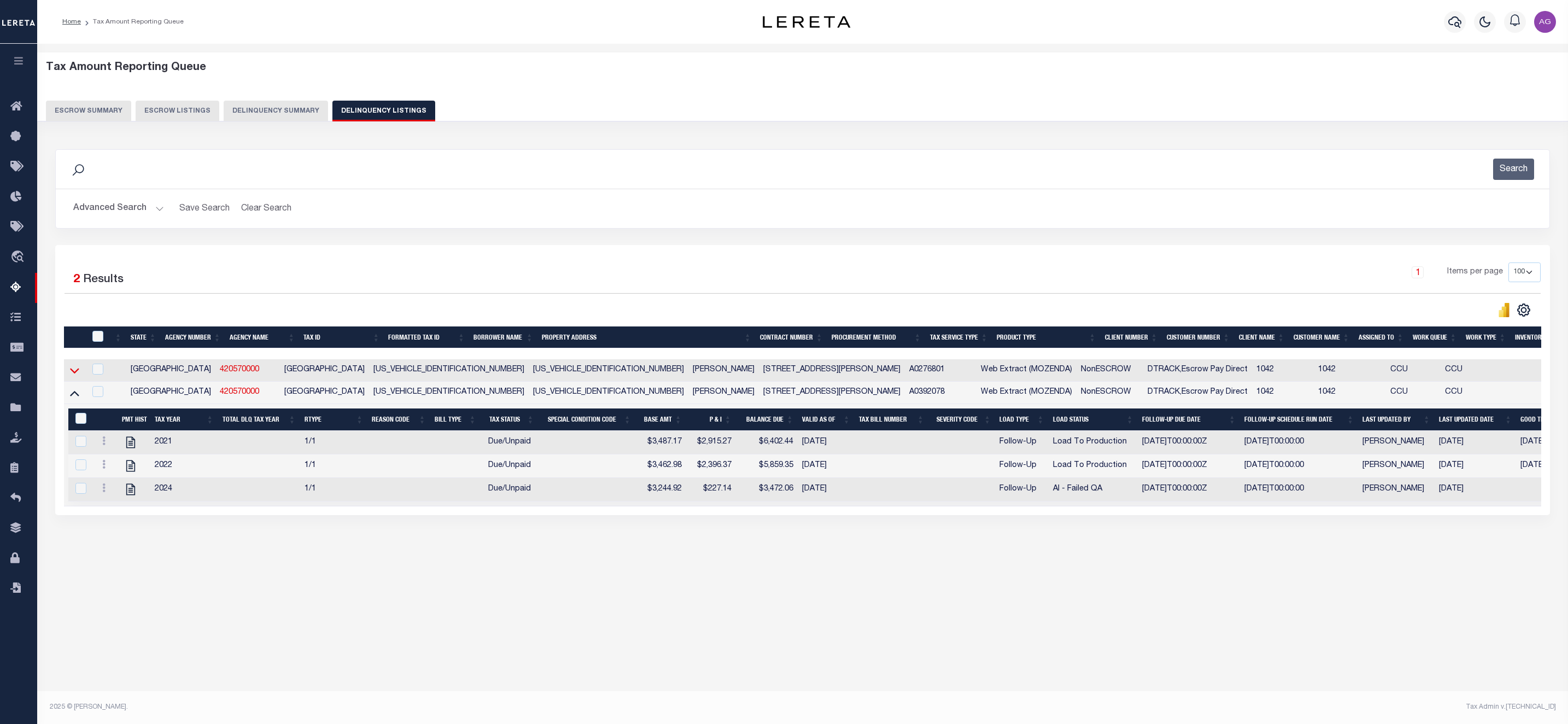
click at [74, 372] on icon at bounding box center [74, 371] width 9 height 12
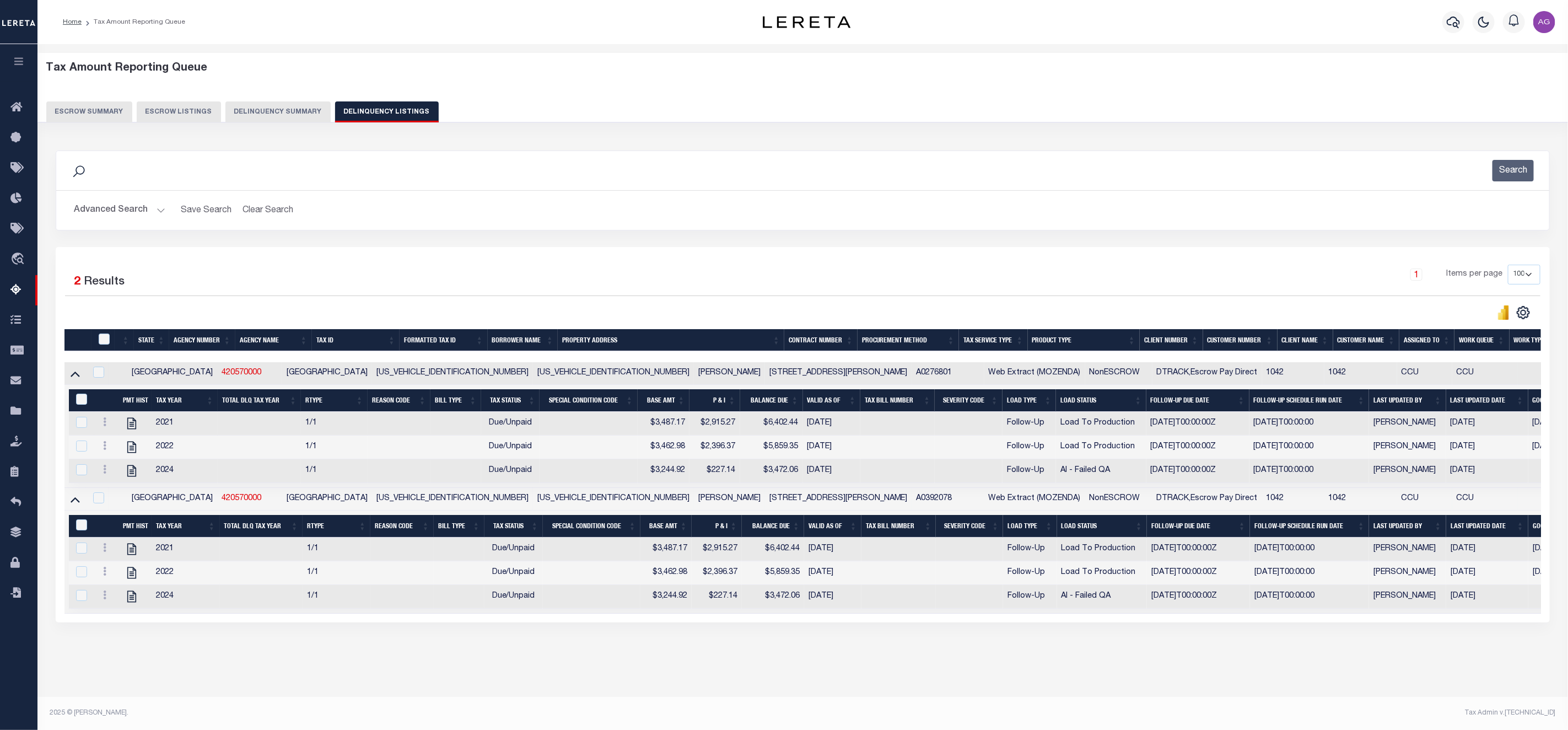
click at [136, 207] on button "Advanced Search" at bounding box center [119, 210] width 91 height 21
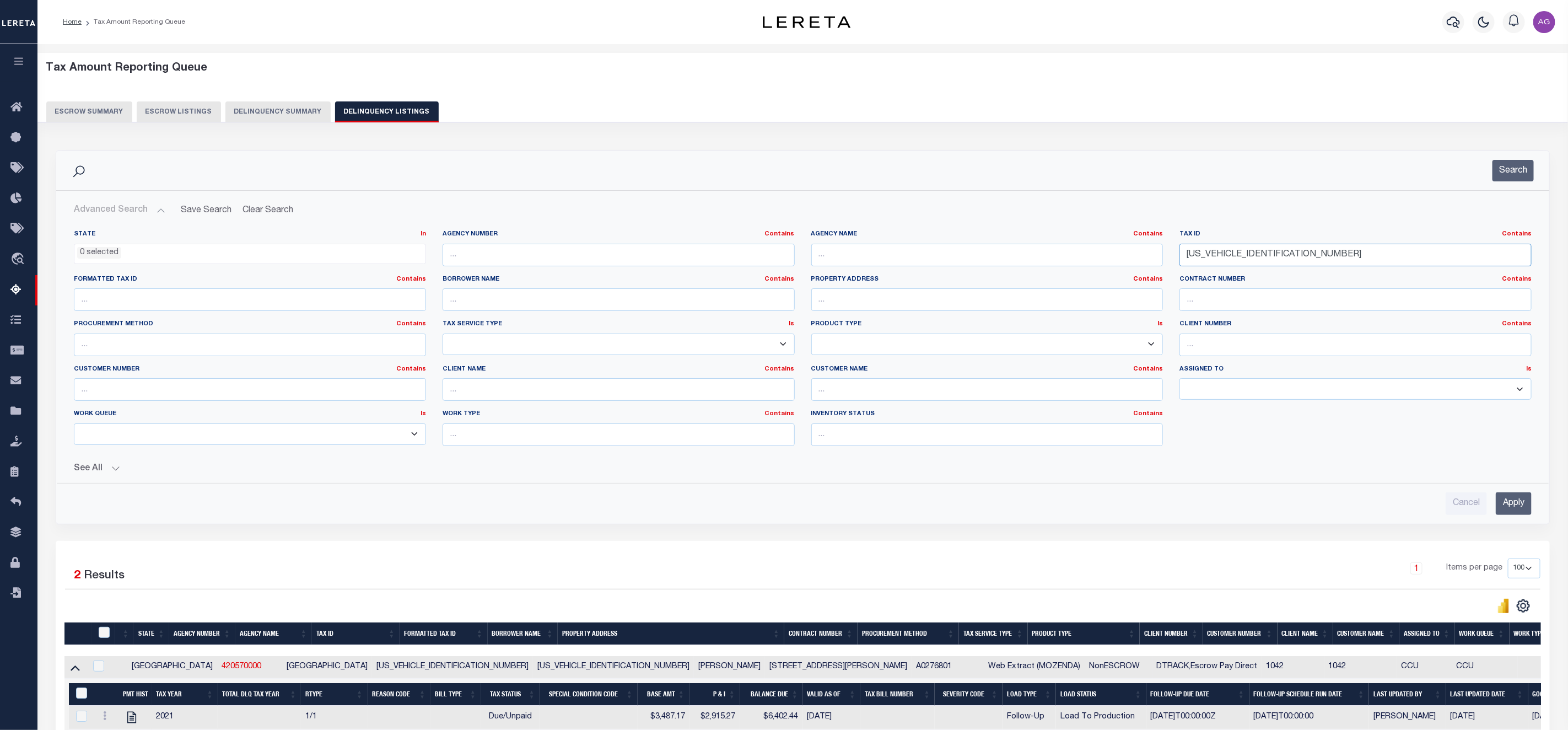
drag, startPoint x: 1281, startPoint y: 258, endPoint x: 1161, endPoint y: 262, distance: 120.1
click at [1161, 262] on div "State In In AK AL AR AZ CA CO CT DC DE FL GA GU HI IA ID IL IN KS KY LA MA MD M…" at bounding box center [803, 342] width 1474 height 225
paste input "06-24-001-"
click at [1524, 508] on input "Apply" at bounding box center [1513, 503] width 36 height 23
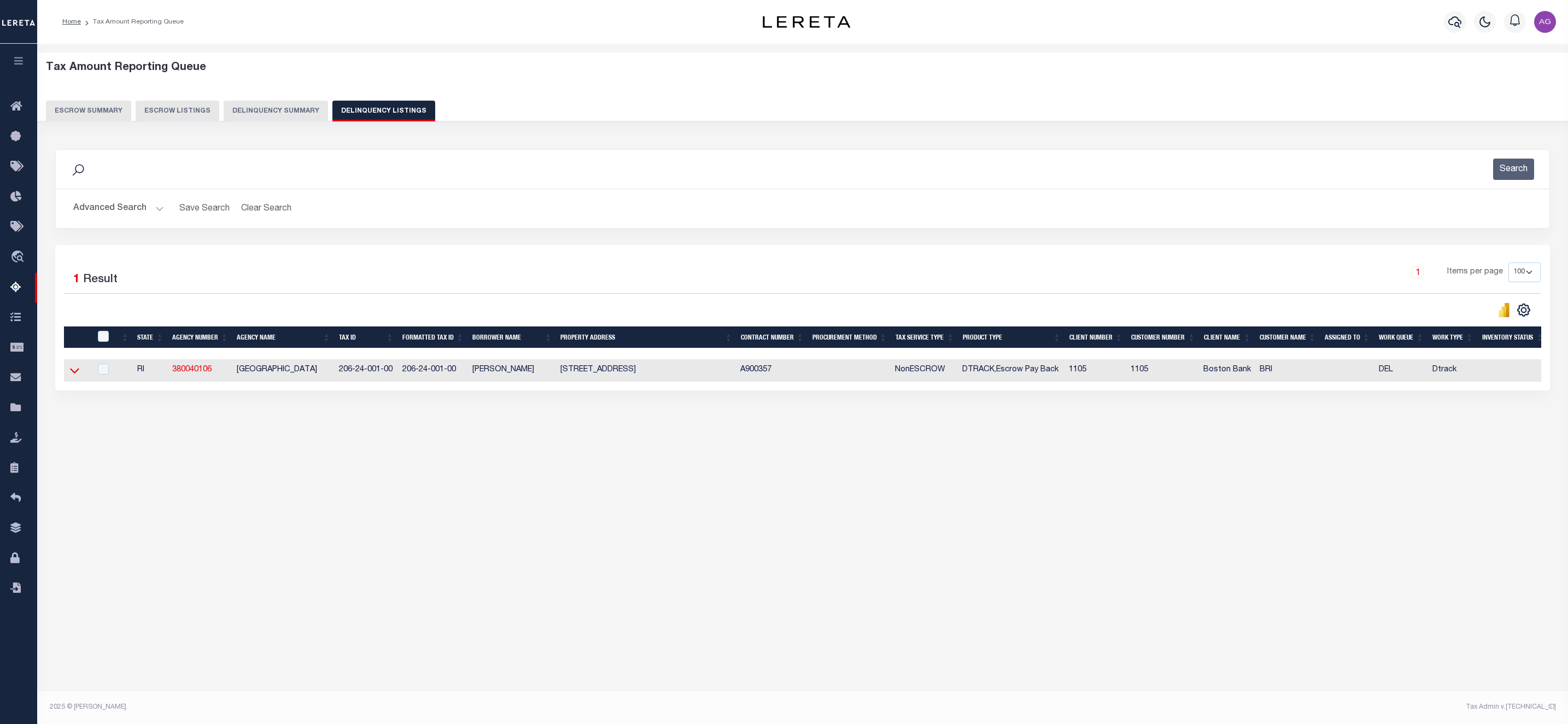
click at [74, 374] on icon at bounding box center [74, 371] width 9 height 12
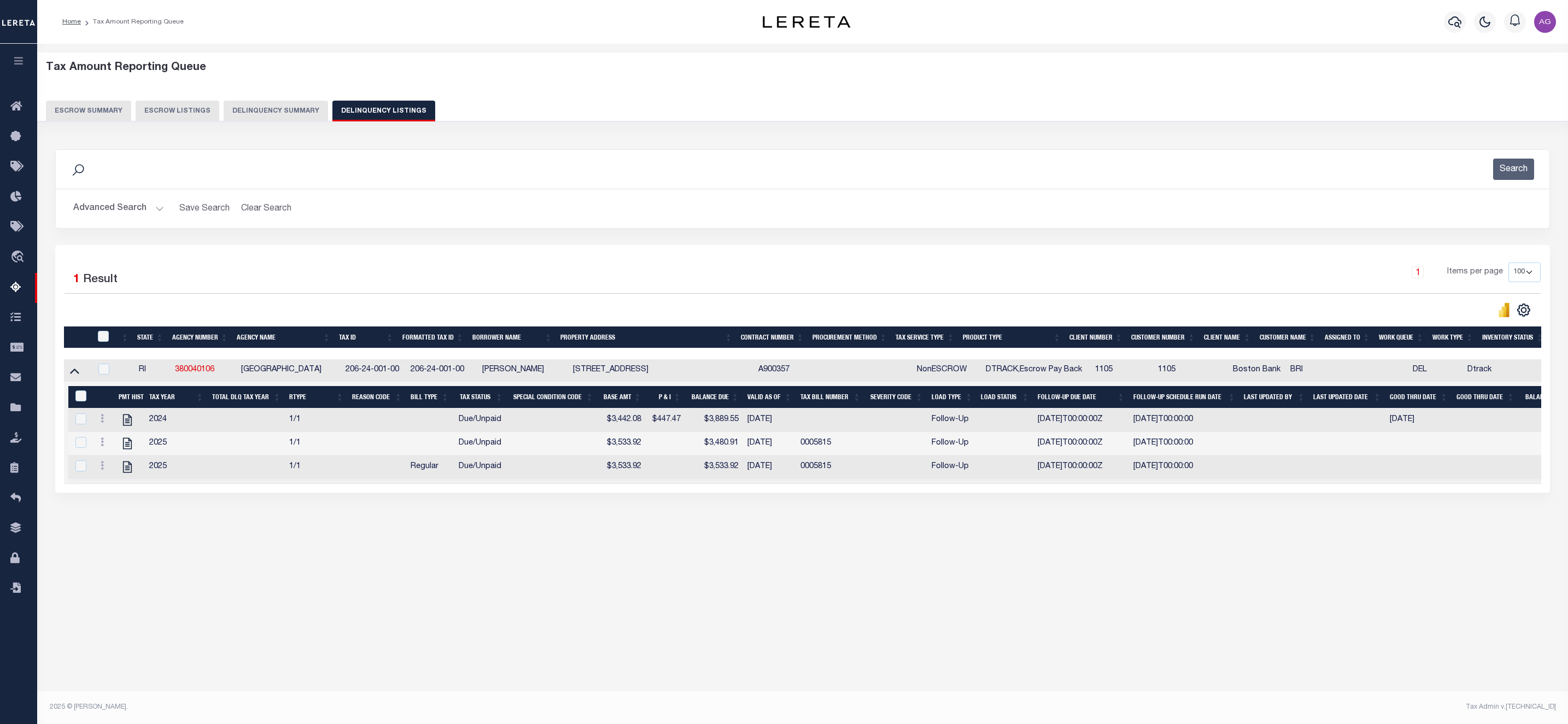
click at [117, 212] on button "Advanced Search" at bounding box center [118, 208] width 91 height 21
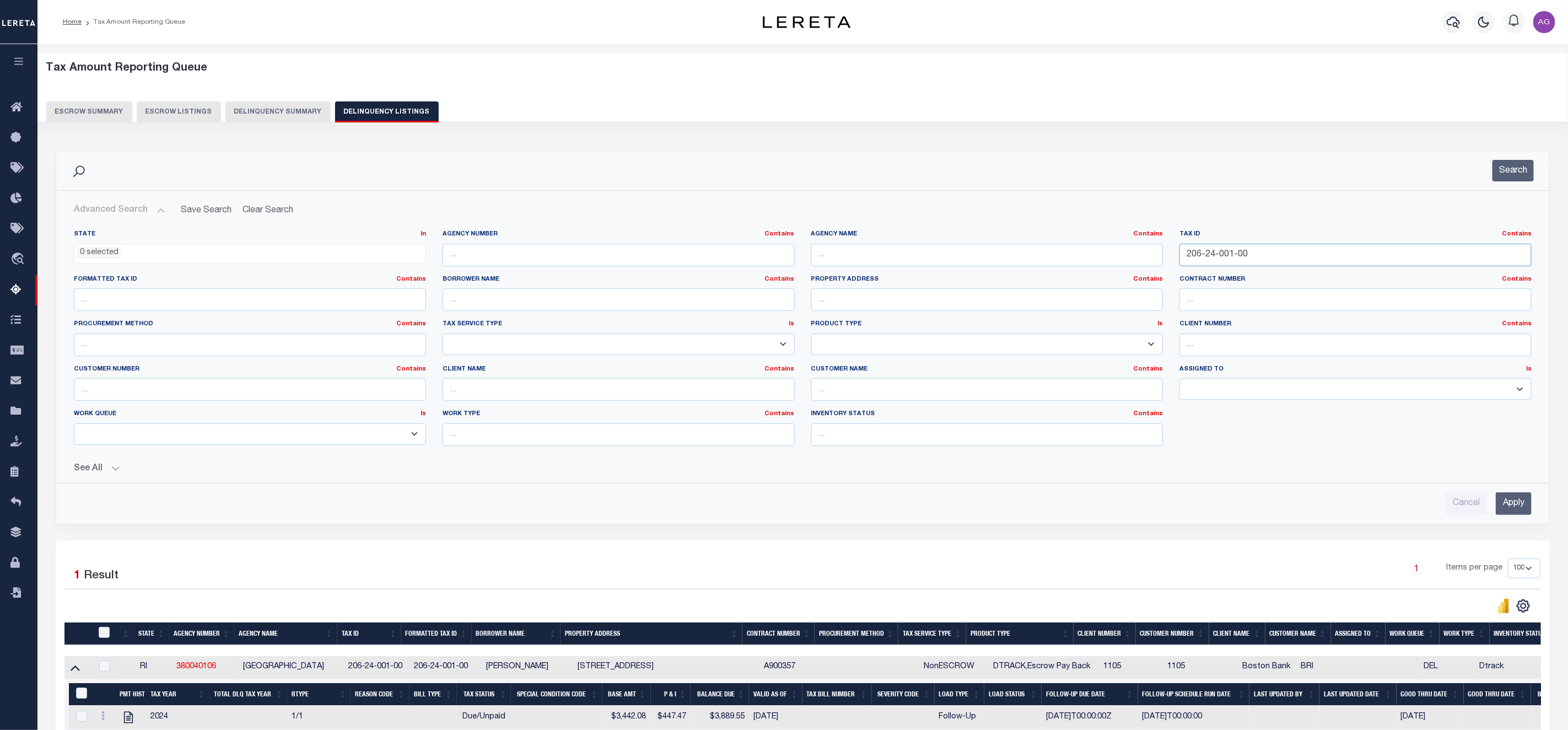
drag, startPoint x: 1260, startPoint y: 257, endPoint x: 1172, endPoint y: 258, distance: 88.0
click at [1172, 258] on div "Tax ID Contains Contains Is 206-24-001-00" at bounding box center [1355, 252] width 369 height 45
paste input "R272939"
type input "R272939"
click at [1516, 501] on input "Apply" at bounding box center [1513, 503] width 36 height 23
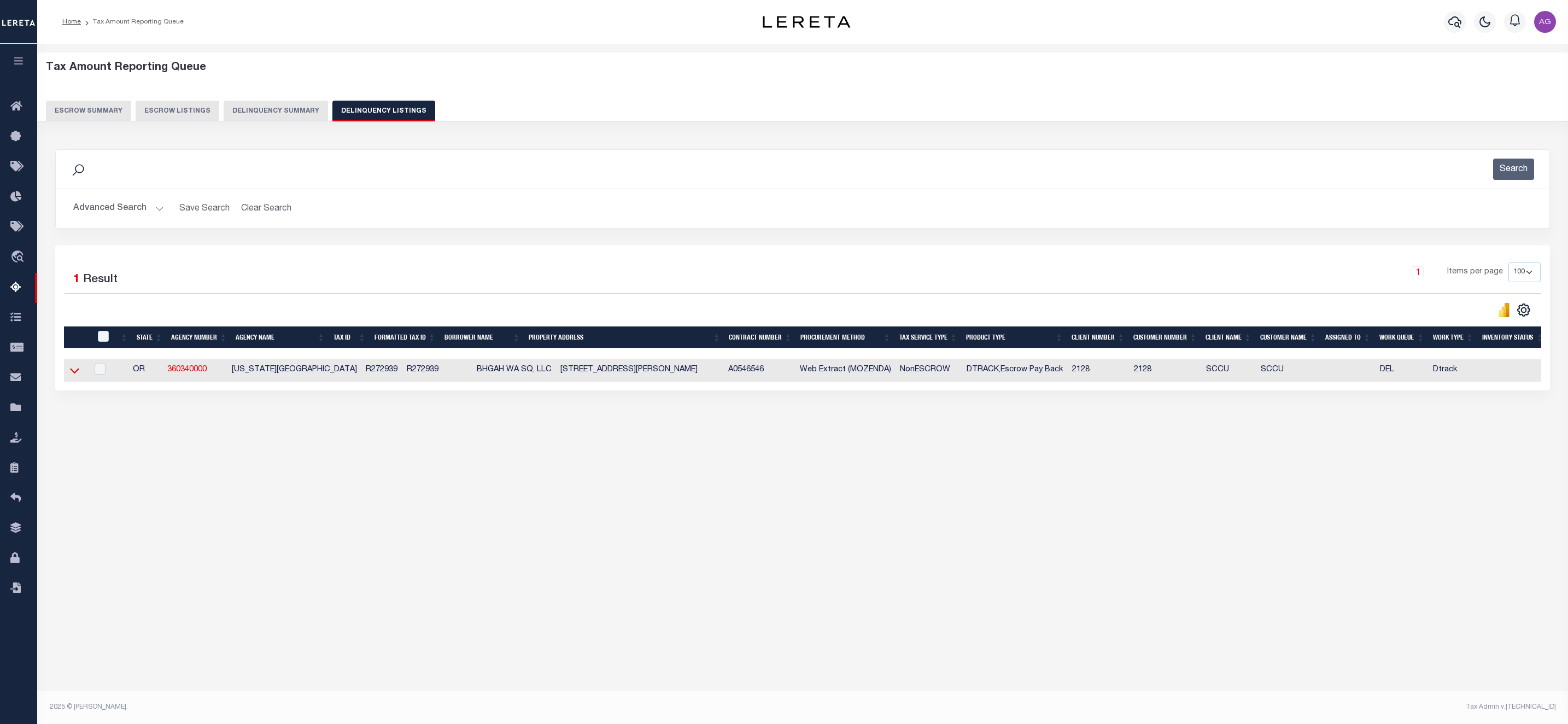
click at [75, 376] on icon at bounding box center [74, 371] width 9 height 12
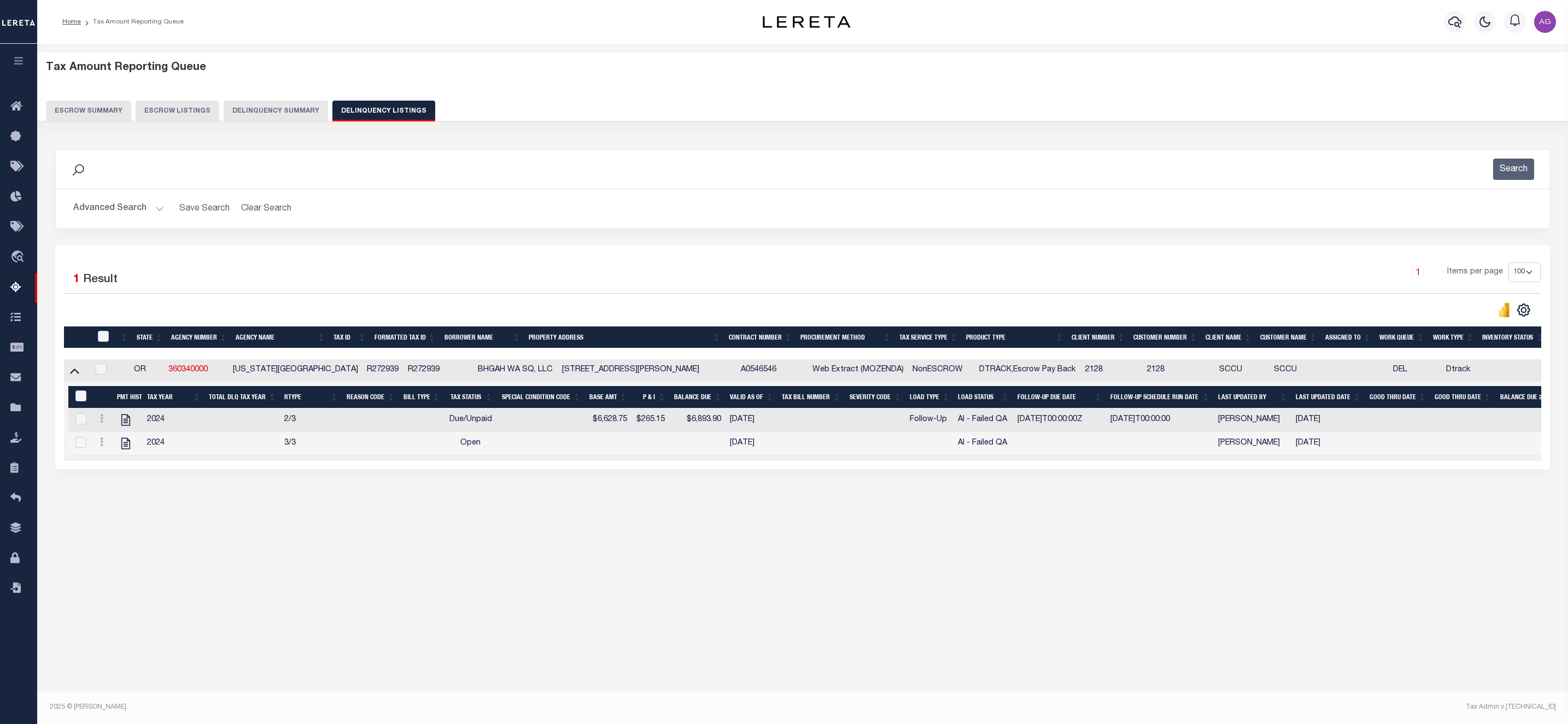
click at [453, 667] on div "Tax Amount Reporting Queue Escrow Summary Escrow Listings In" at bounding box center [803, 369] width 1531 height 651
click at [17, 107] on icon at bounding box center [19, 107] width 17 height 14
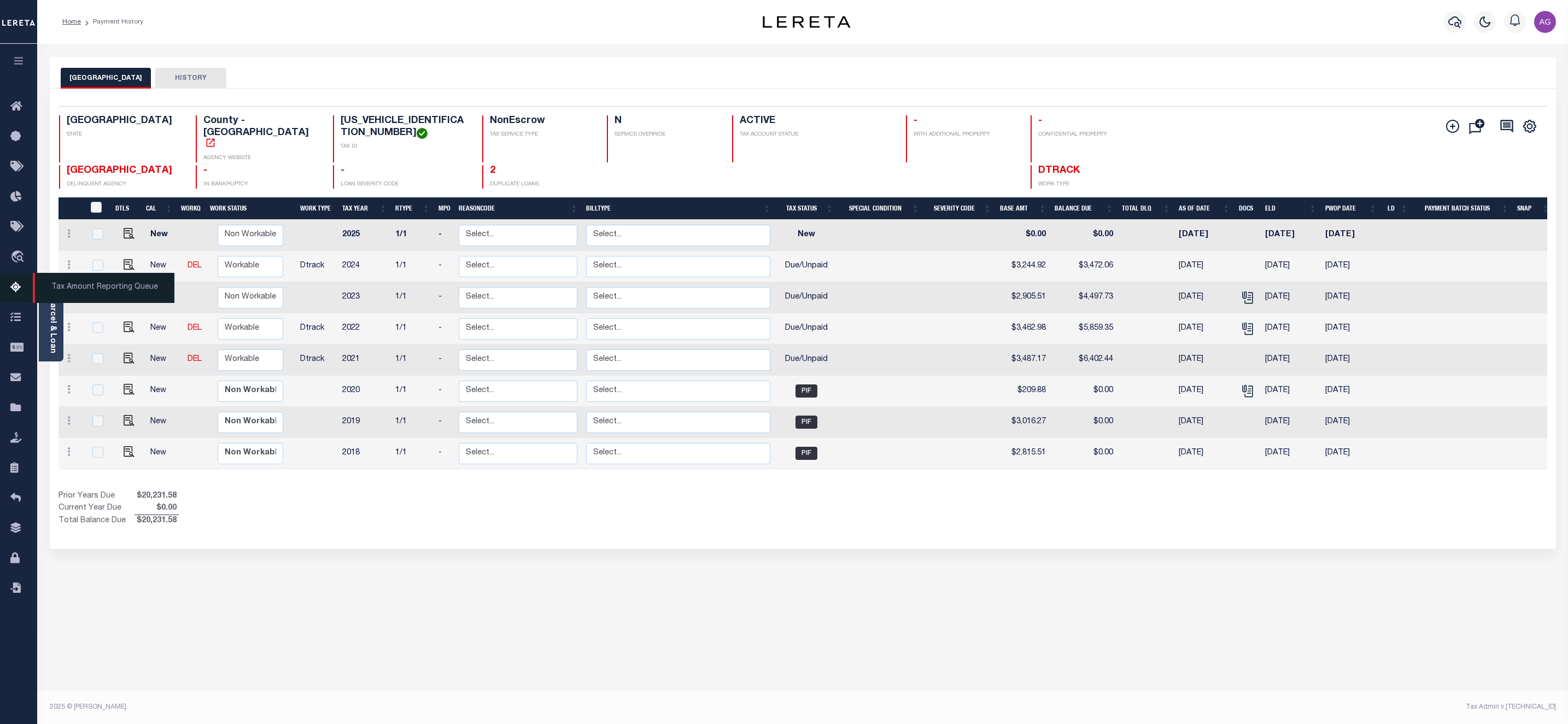
click at [74, 289] on span "Tax Amount Reporting Queue" at bounding box center [103, 287] width 141 height 30
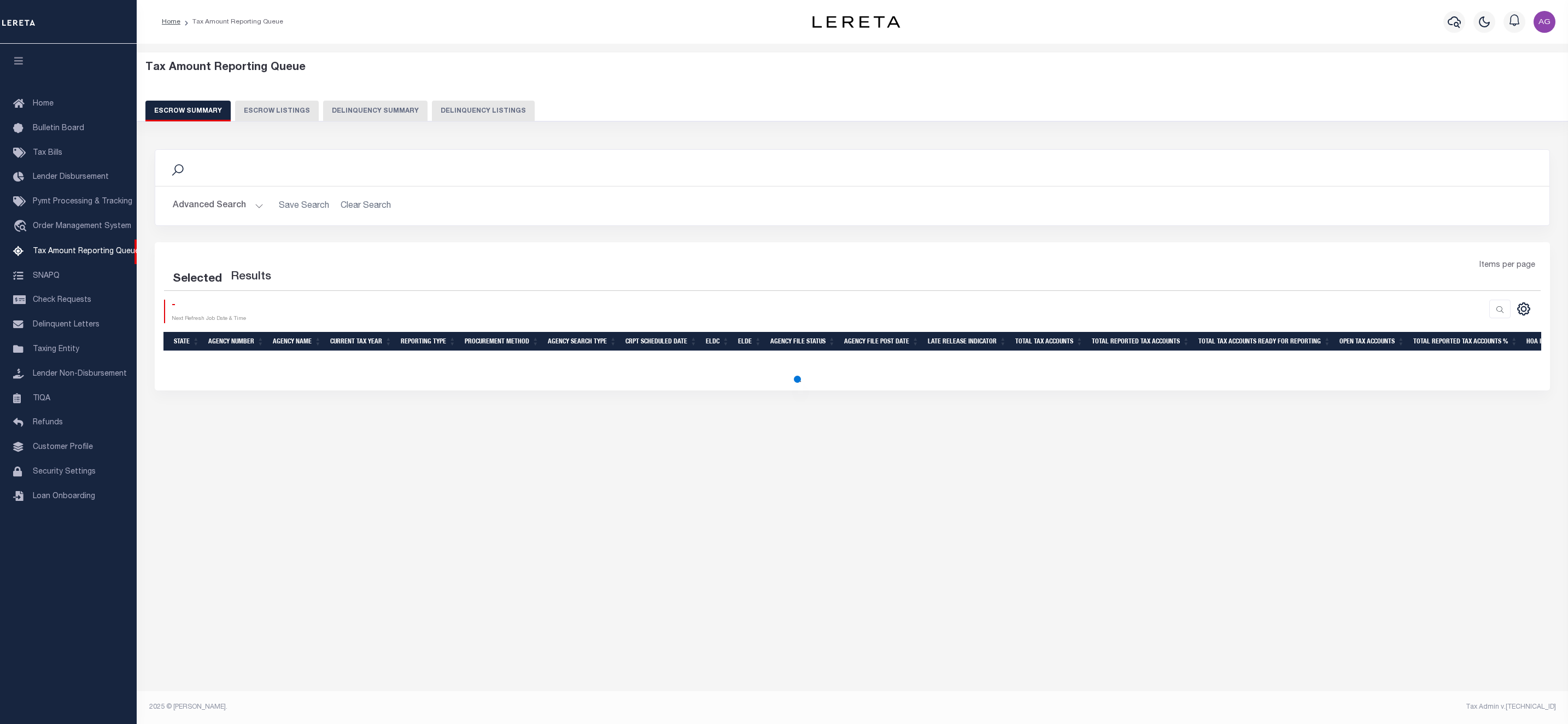
select select "100"
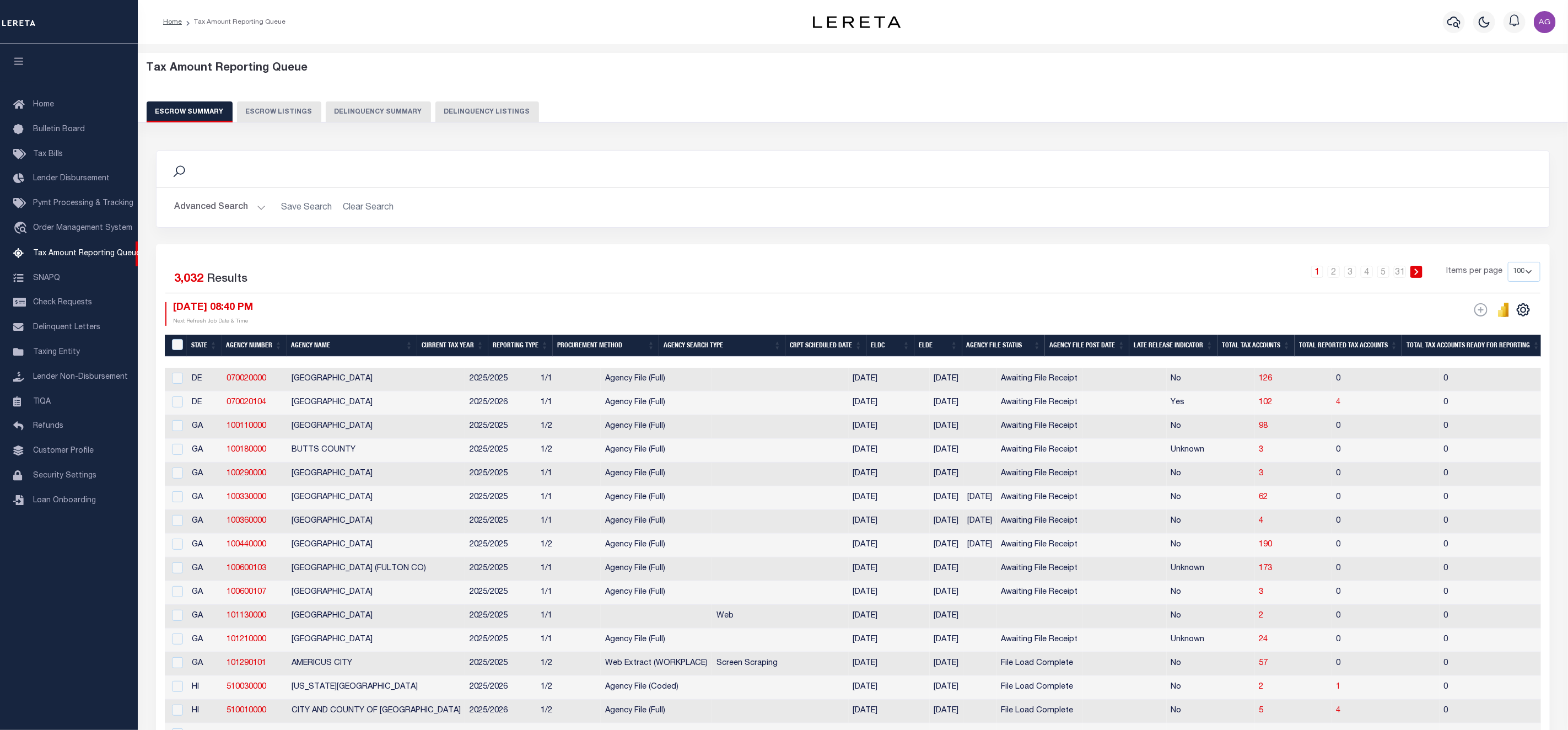
click at [381, 121] on button "Delinquency Summary" at bounding box center [378, 112] width 105 height 21
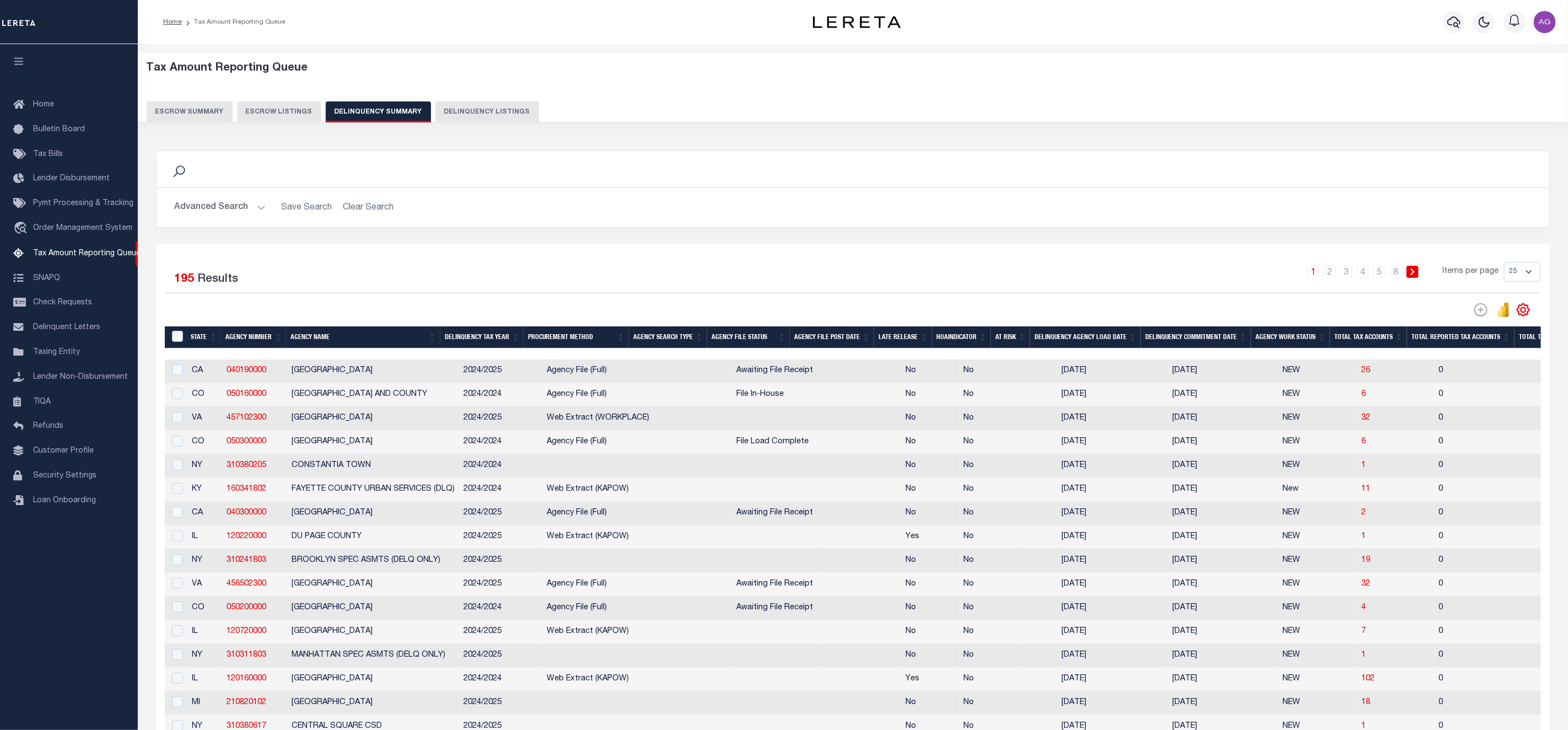
drag, startPoint x: 217, startPoint y: 206, endPoint x: 463, endPoint y: 131, distance: 257.2
click at [463, 131] on div "Tax Amount Reporting Queue Escrow Summary Escrow Listings Delinquency Summary" at bounding box center [852, 523] width 1417 height 941
click at [477, 119] on button "Delinquency Listings" at bounding box center [487, 112] width 104 height 21
select select "100"
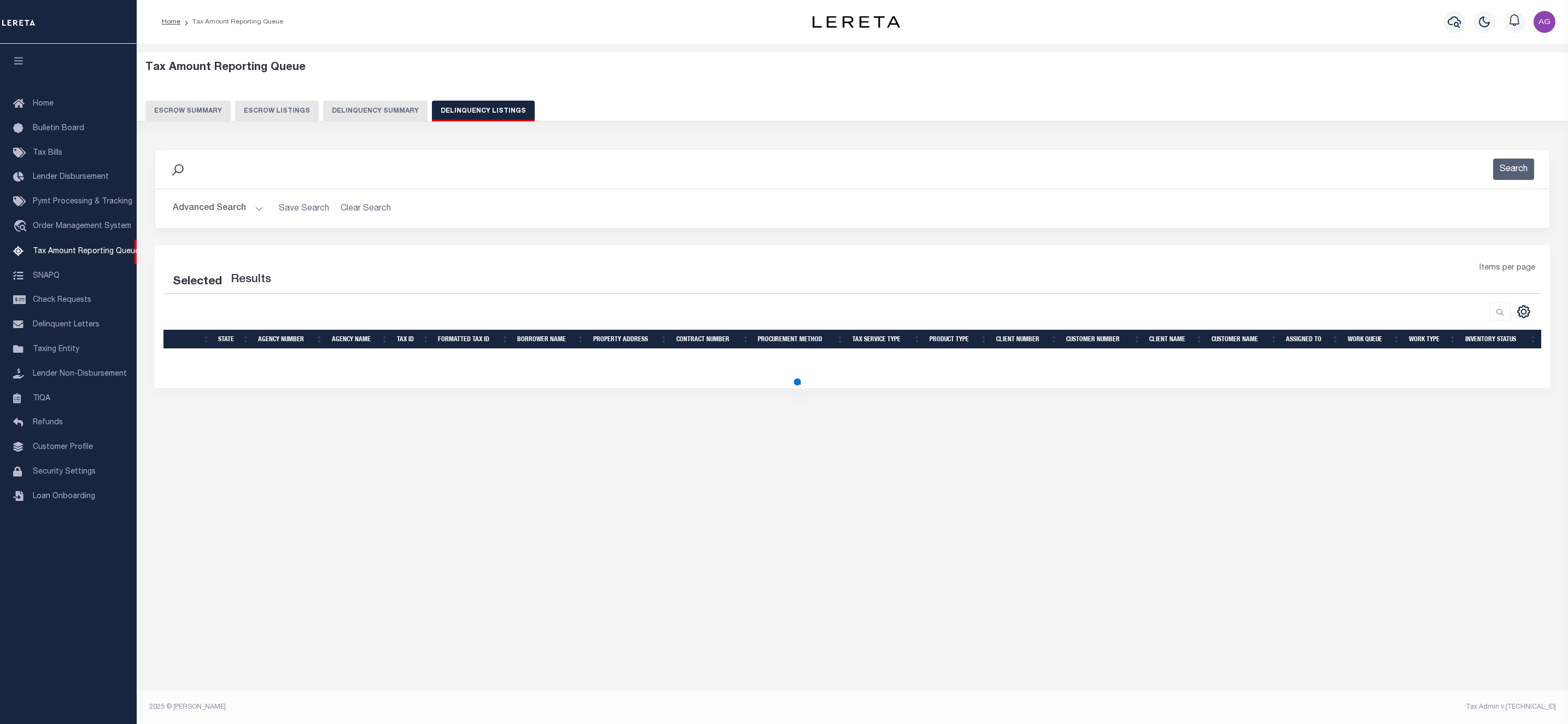
select select "100"
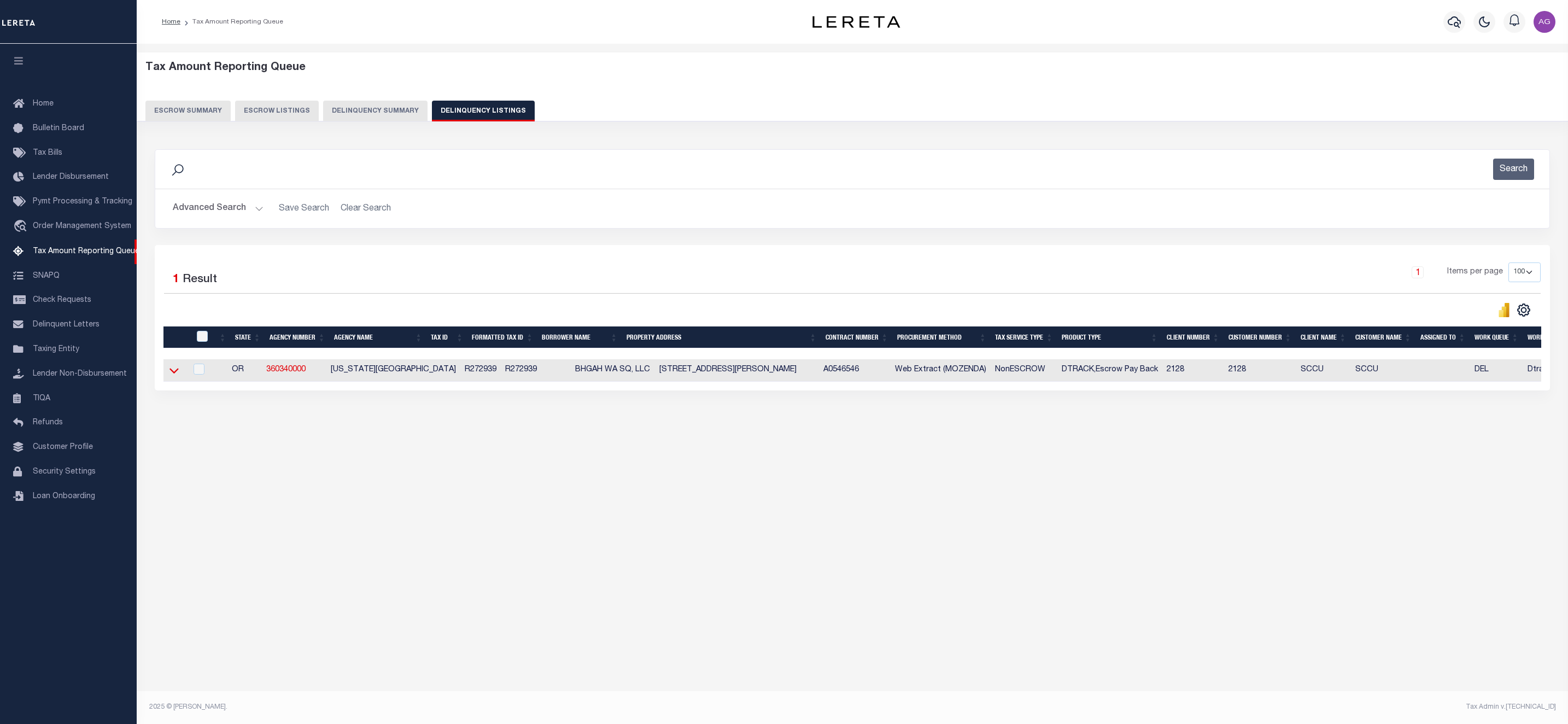
click at [174, 374] on icon at bounding box center [174, 371] width 9 height 12
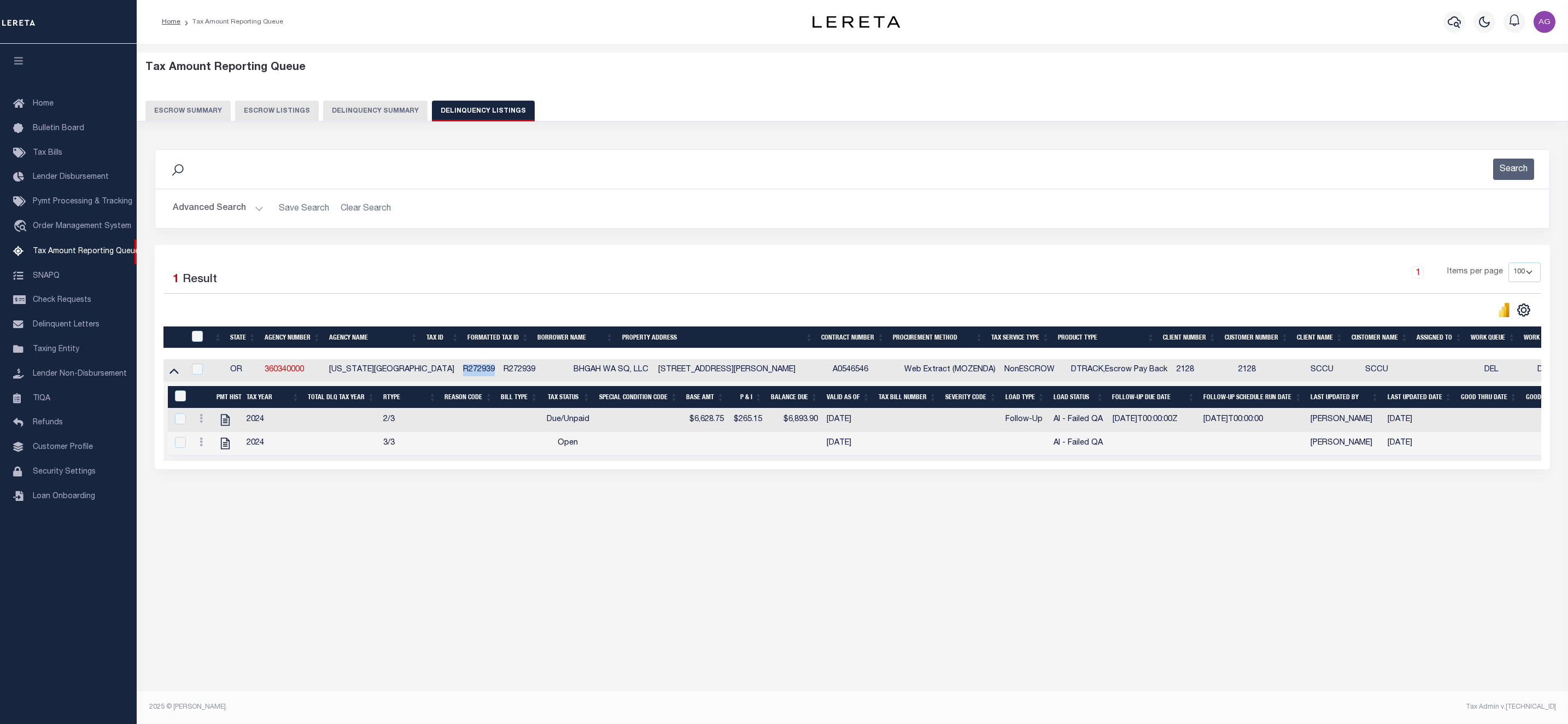
drag, startPoint x: 429, startPoint y: 371, endPoint x: 461, endPoint y: 369, distance: 32.1
click at [461, 369] on td "R272939" at bounding box center [479, 370] width 41 height 22
checkbox input "true"
copy td "R272939"
